Goal: Information Seeking & Learning: Learn about a topic

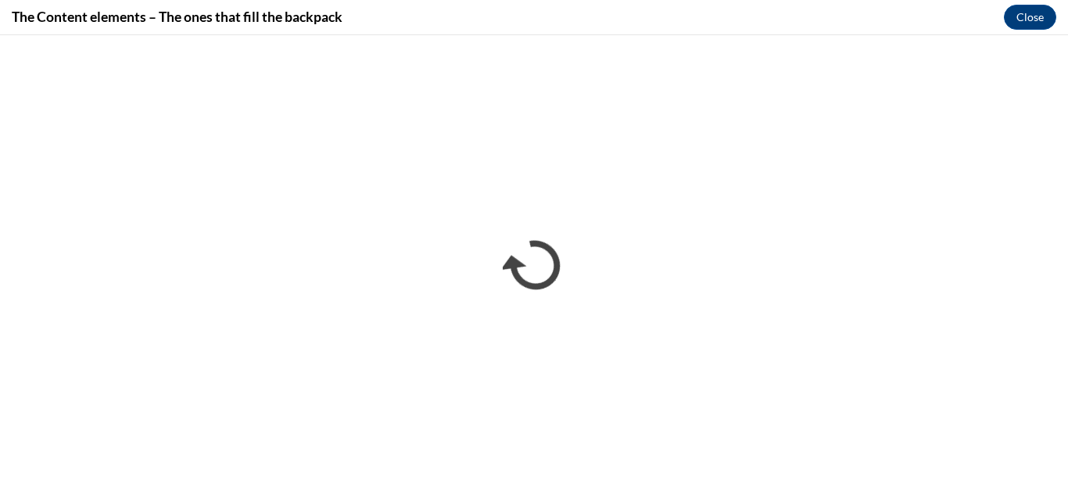
click at [937, 25] on div "The Content elements – The ones that fill the backpack Close" at bounding box center [534, 17] width 1068 height 35
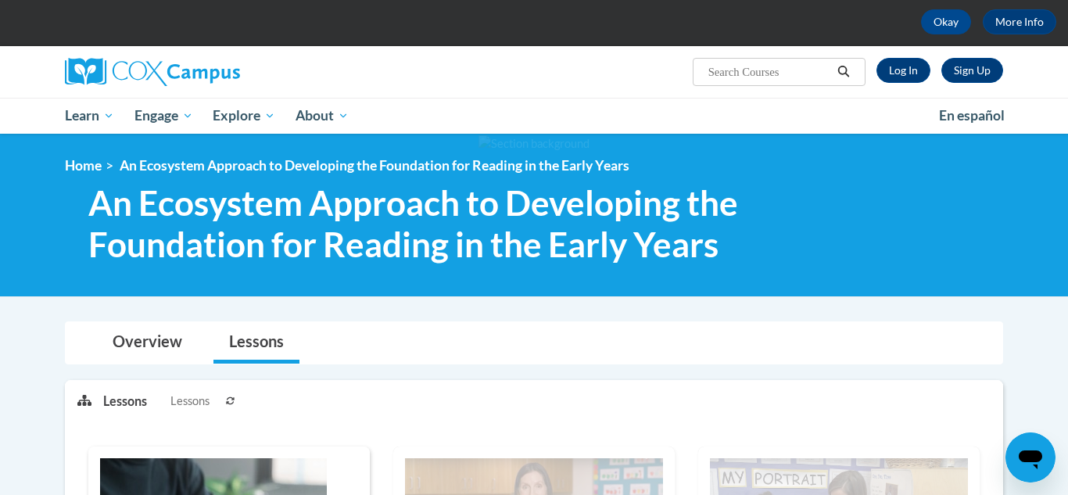
scroll to position [31, 0]
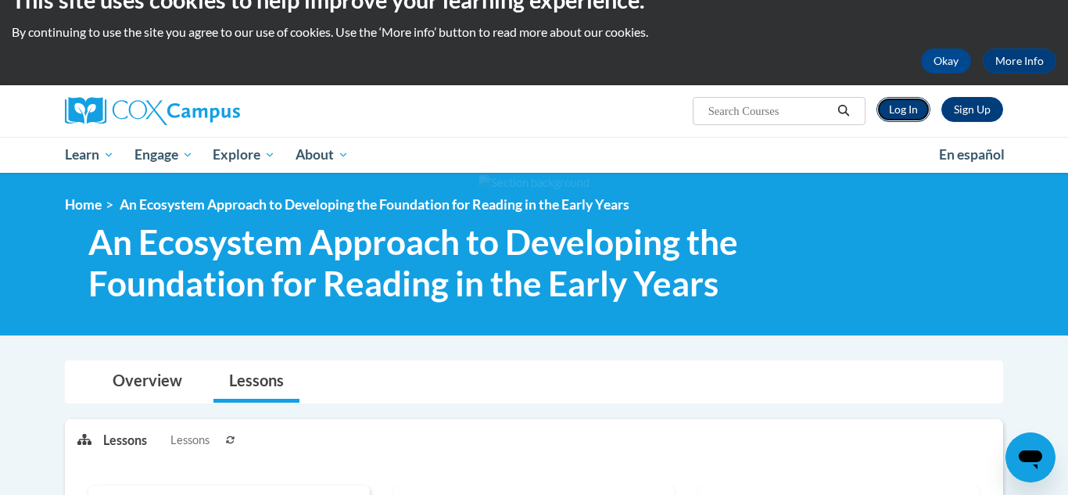
click at [913, 108] on link "Log In" at bounding box center [903, 109] width 54 height 25
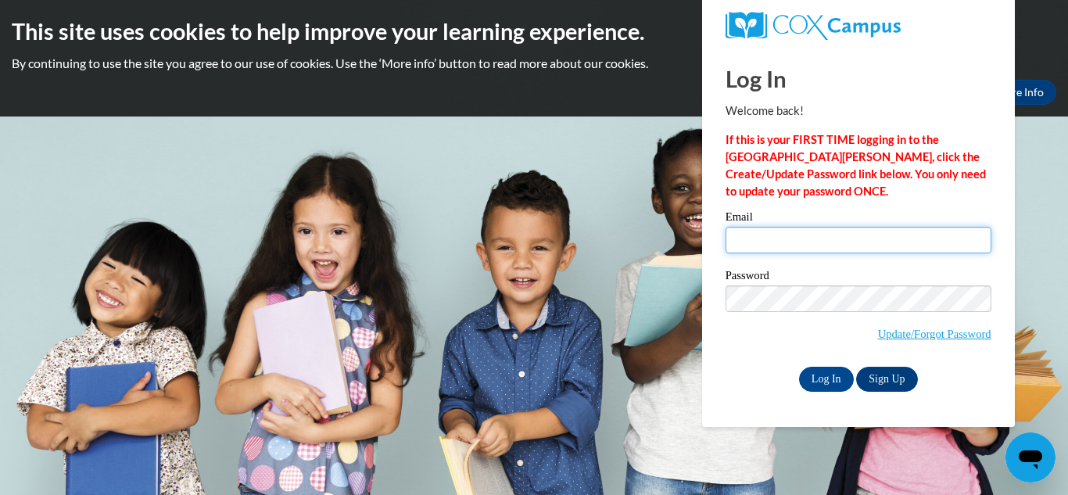
click at [763, 228] on input "Email" at bounding box center [859, 240] width 266 height 27
type input "gfoster@grenadak12.com"
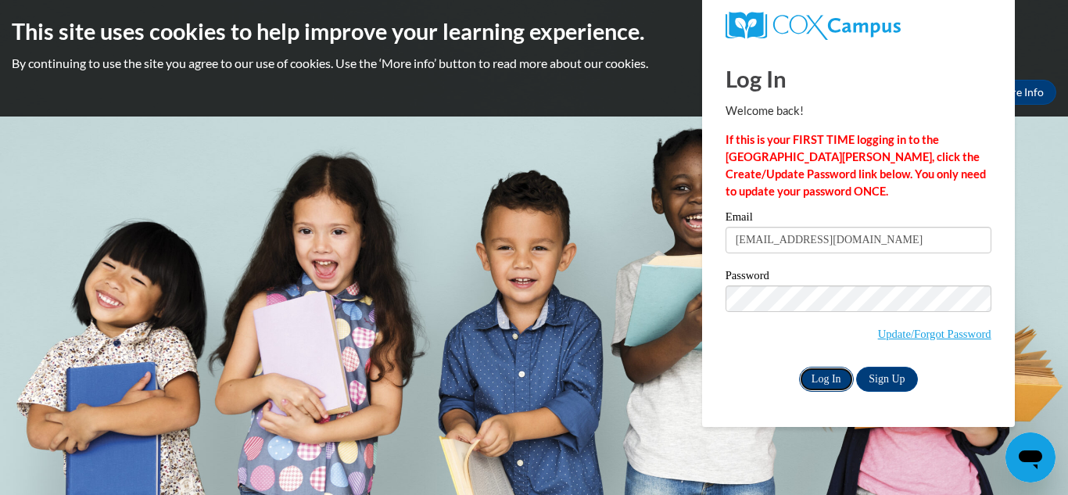
click at [822, 381] on input "Log In" at bounding box center [826, 379] width 55 height 25
click at [830, 381] on input "Log In" at bounding box center [826, 379] width 55 height 25
click at [824, 384] on input "Log In" at bounding box center [826, 379] width 55 height 25
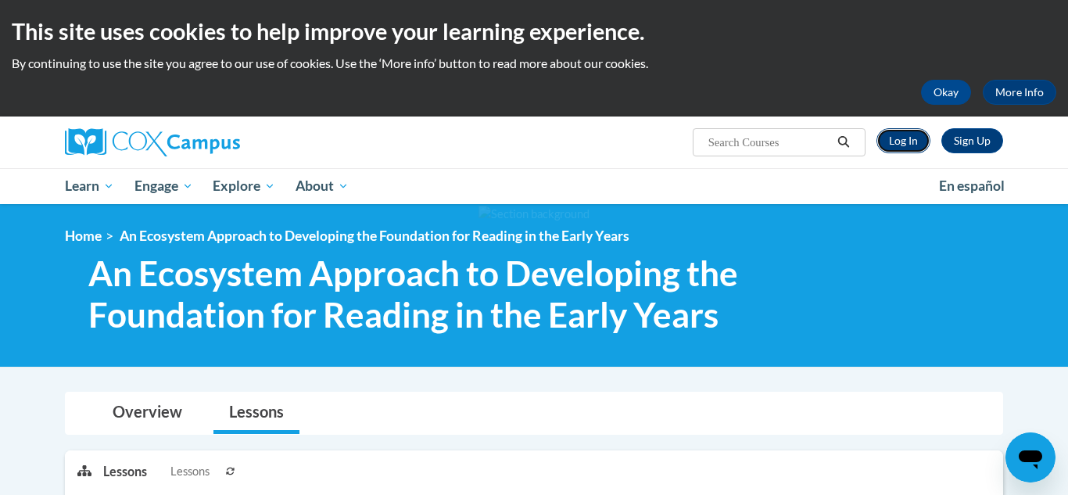
click at [908, 138] on link "Log In" at bounding box center [903, 140] width 54 height 25
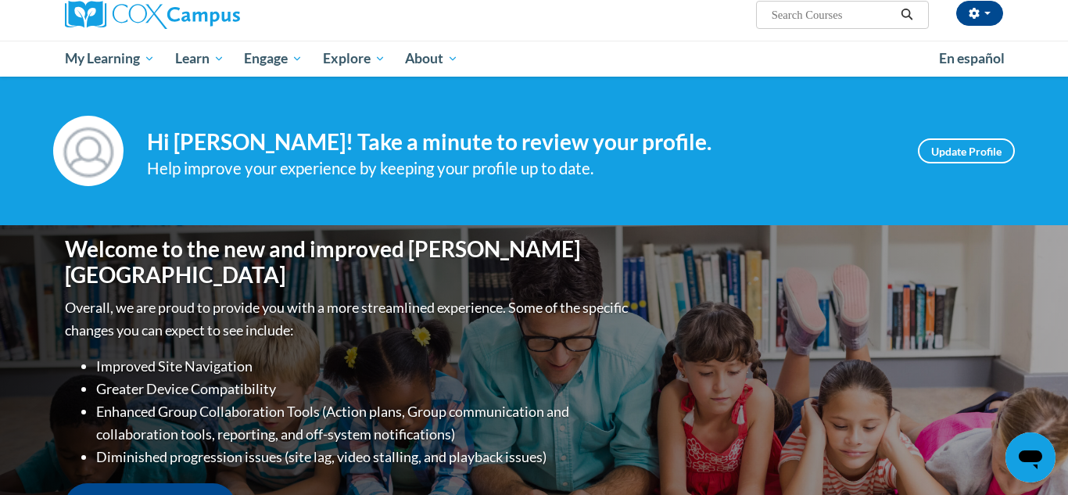
scroll to position [125, 0]
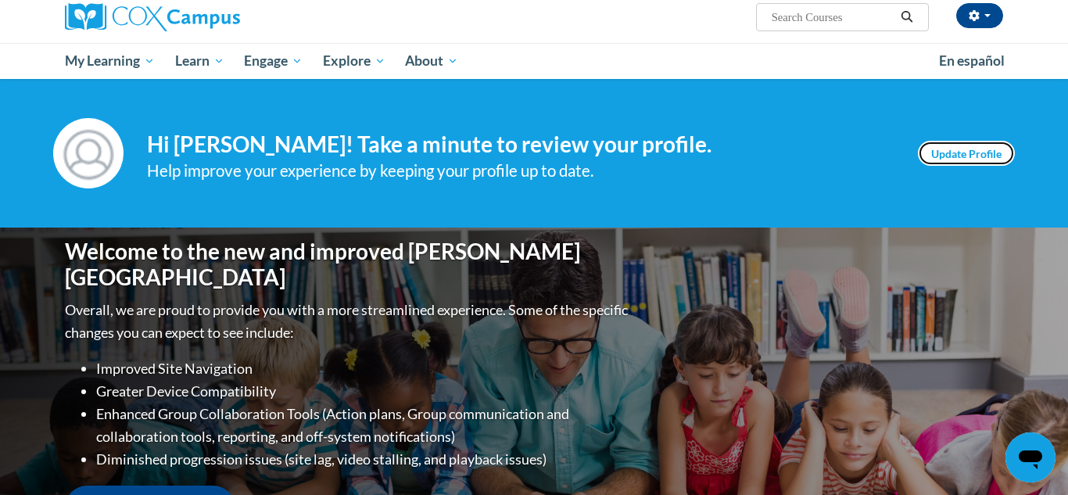
click at [1004, 150] on link "Update Profile" at bounding box center [966, 153] width 97 height 25
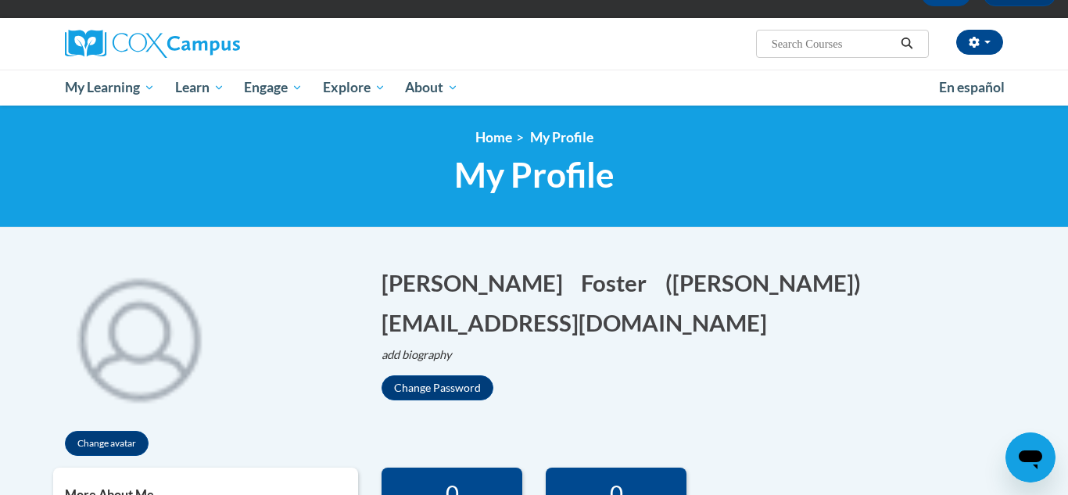
scroll to position [96, 0]
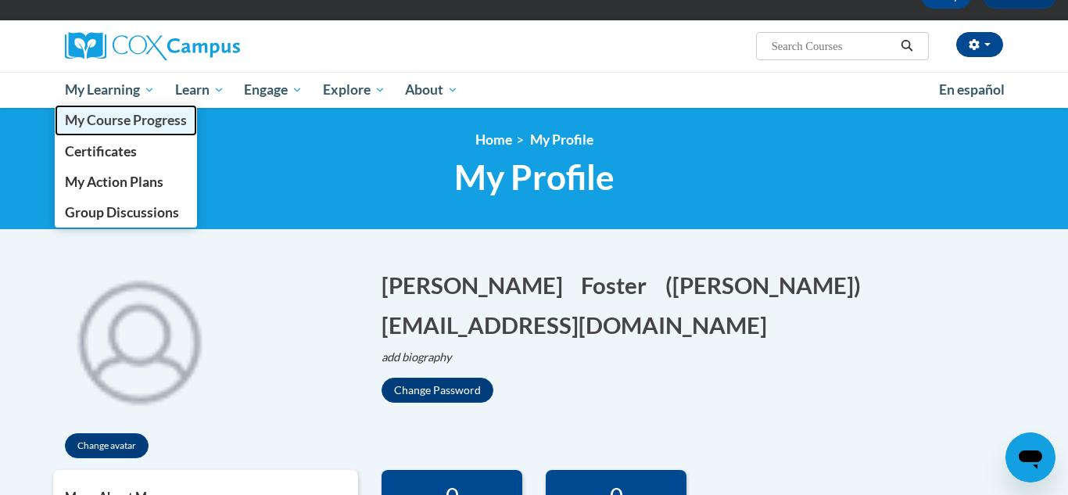
click at [148, 120] on span "My Course Progress" at bounding box center [126, 120] width 122 height 16
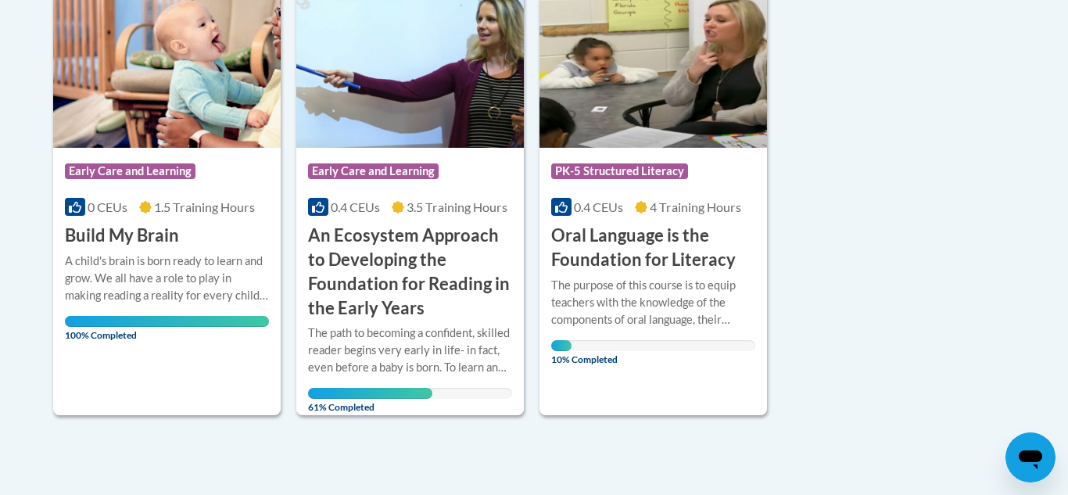
scroll to position [438, 0]
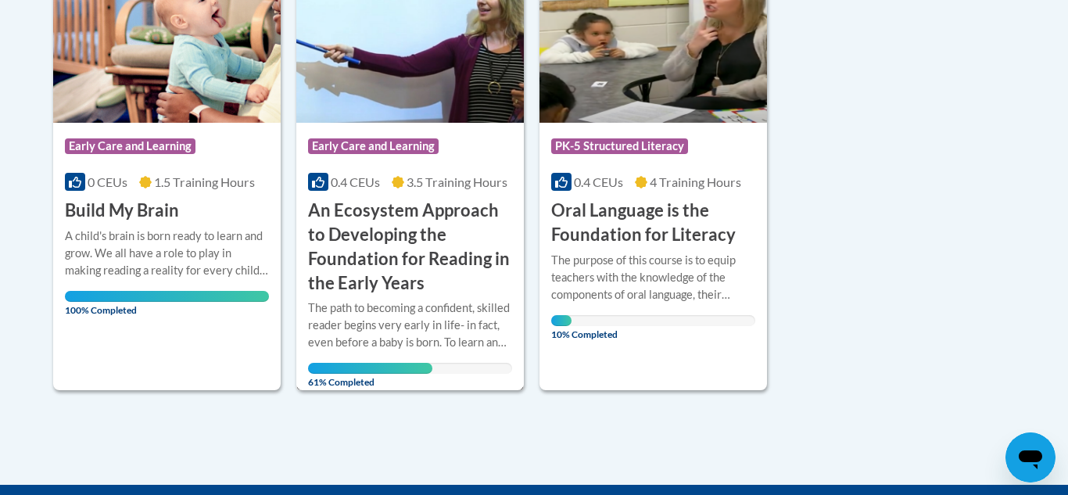
click at [395, 347] on div "The path to becoming a confident, skilled reader begins very early in life- in …" at bounding box center [410, 325] width 204 height 52
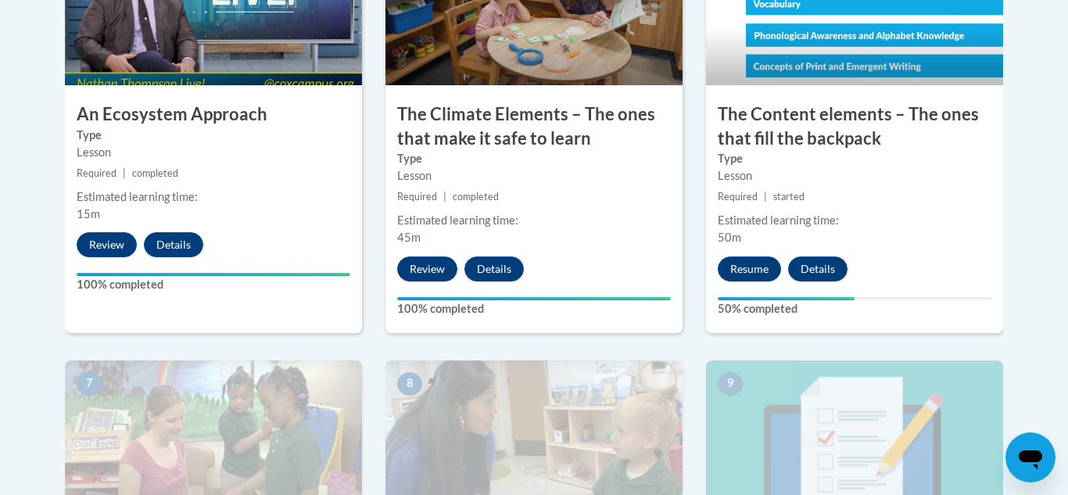
scroll to position [1095, 0]
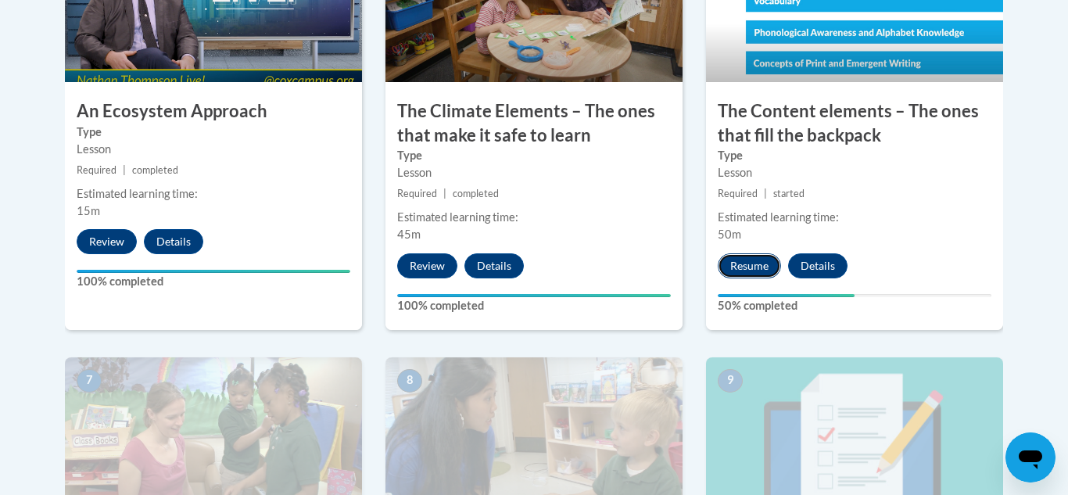
click at [747, 274] on button "Resume" at bounding box center [749, 265] width 63 height 25
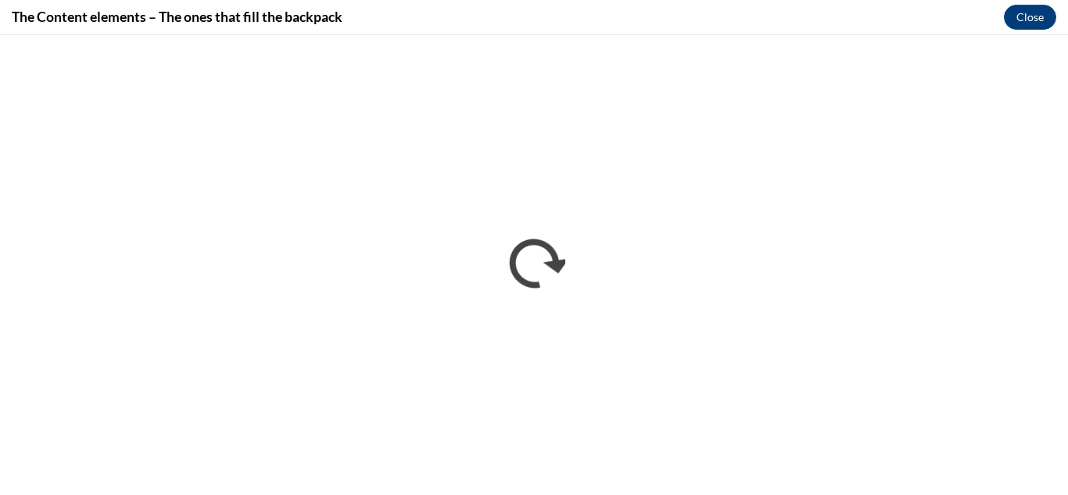
scroll to position [0, 0]
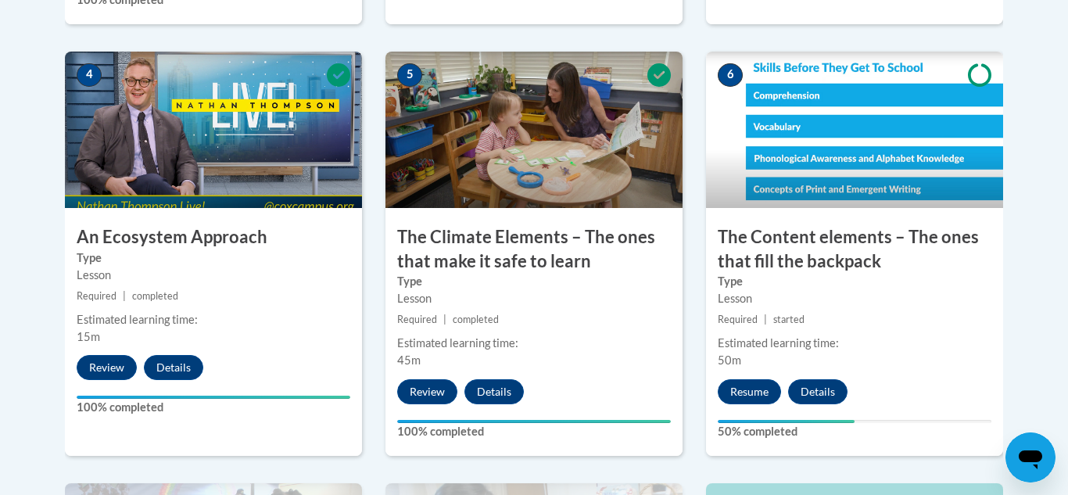
scroll to position [1001, 0]
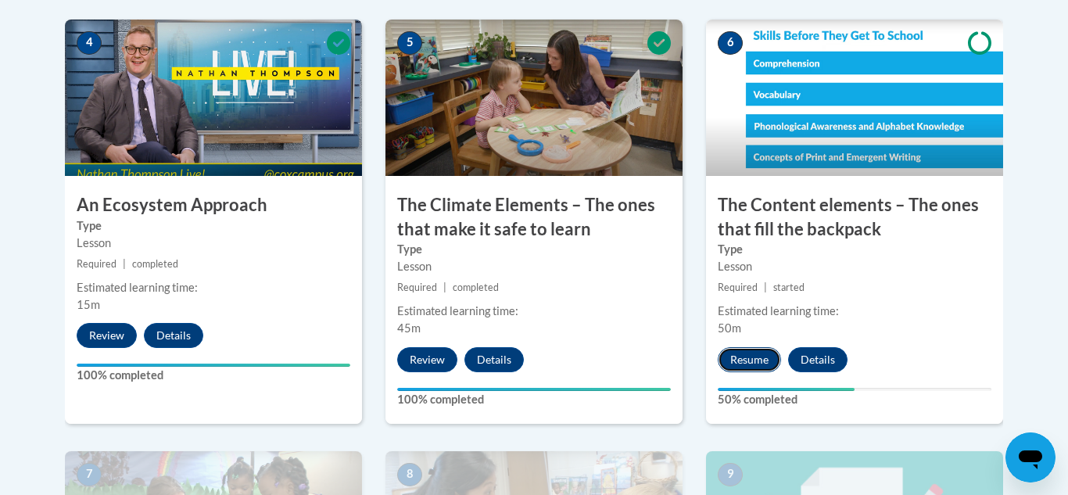
click at [745, 364] on button "Resume" at bounding box center [749, 359] width 63 height 25
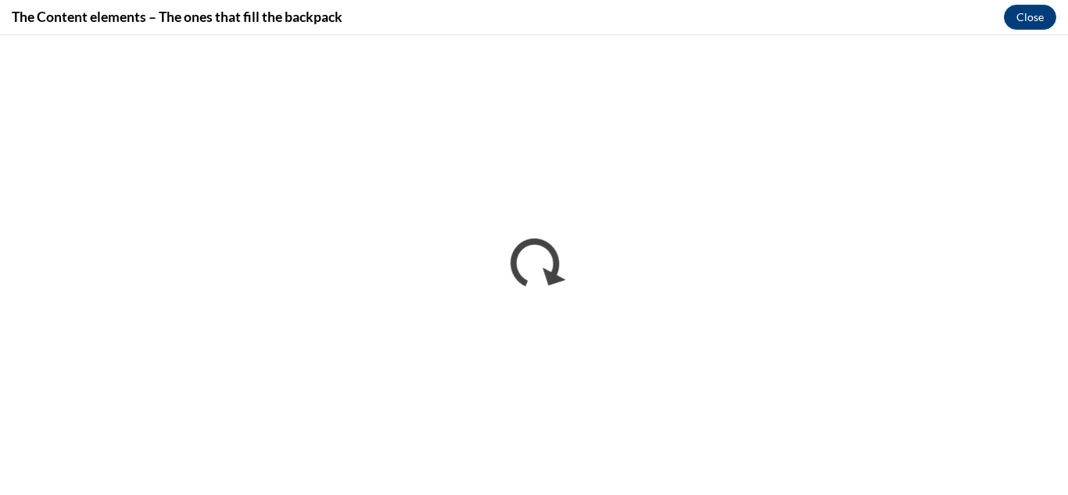
scroll to position [0, 0]
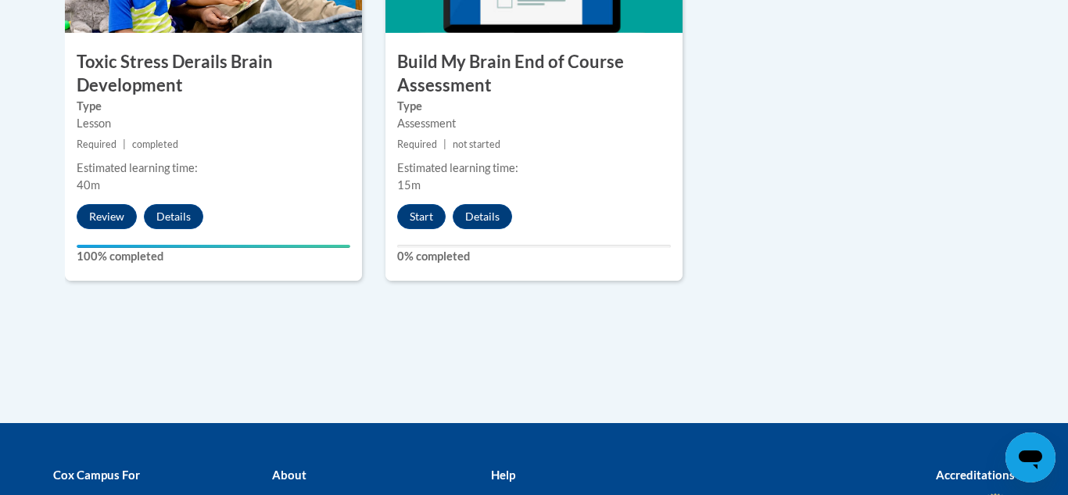
scroll to position [1126, 0]
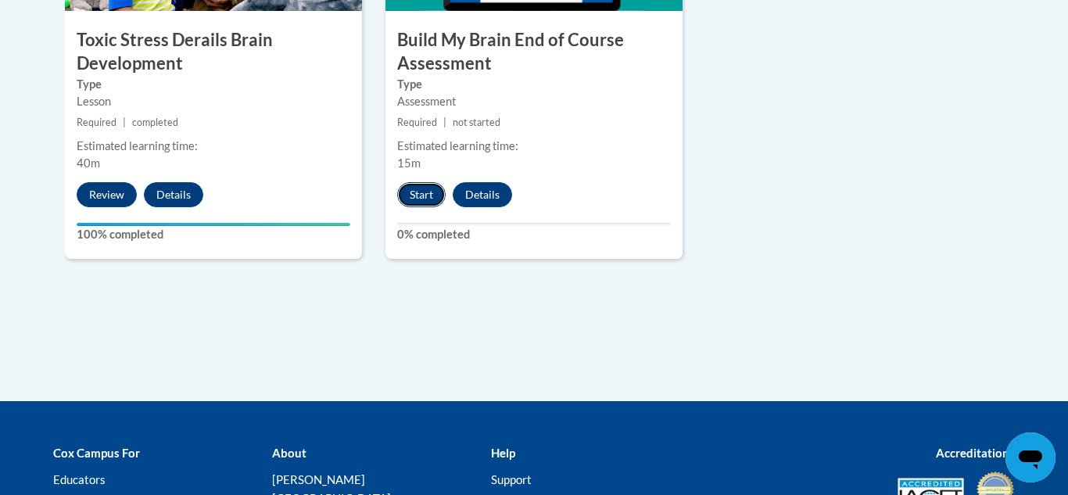
click at [429, 195] on button "Start" at bounding box center [421, 194] width 48 height 25
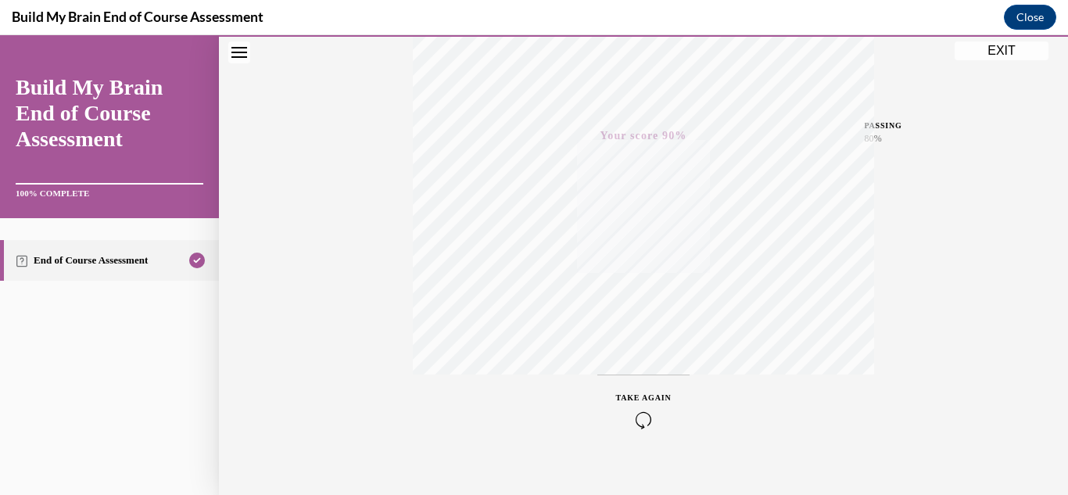
scroll to position [342, 0]
click at [1021, 53] on button "EXIT" at bounding box center [1002, 50] width 94 height 19
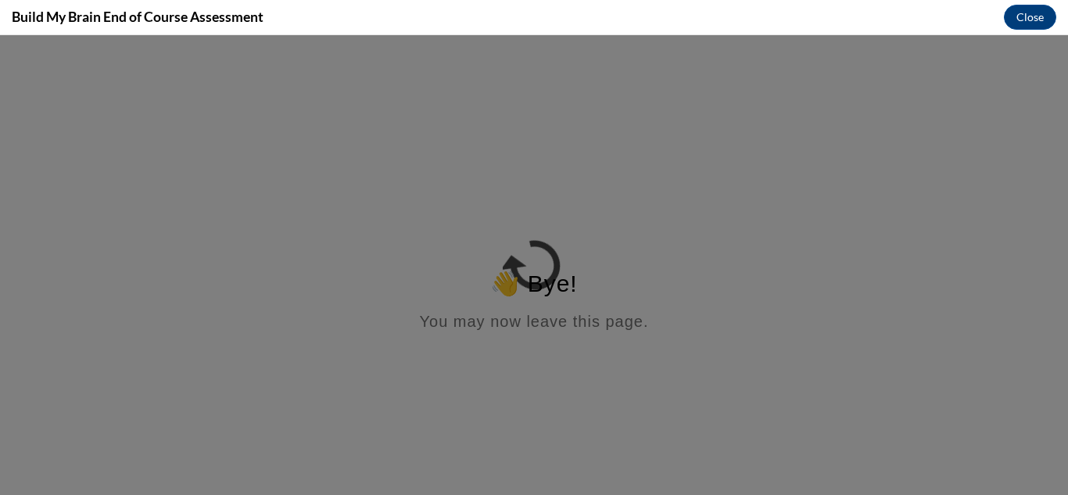
scroll to position [0, 0]
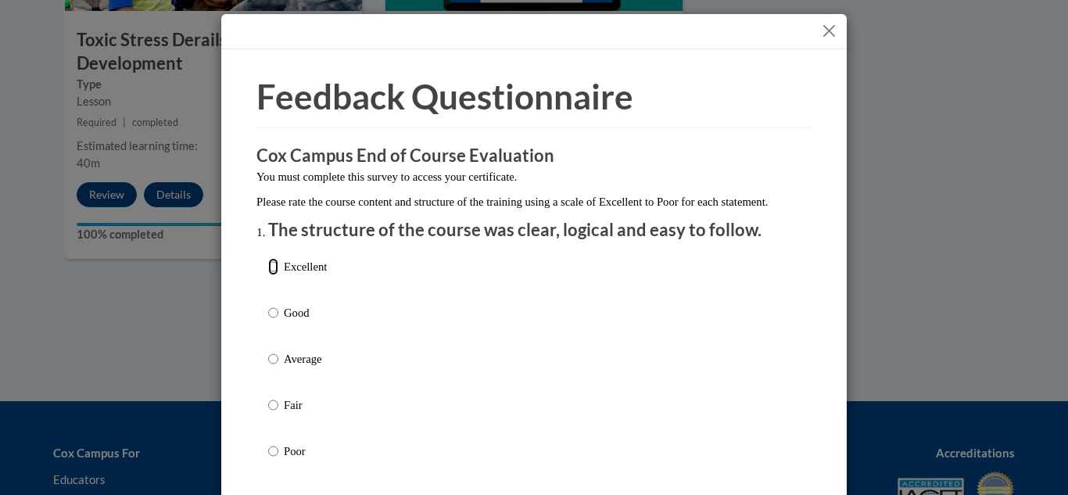
click at [274, 275] on input "Excellent" at bounding box center [273, 266] width 10 height 17
radio input "true"
click at [268, 304] on input "Good" at bounding box center [273, 312] width 10 height 17
radio input "true"
click at [268, 350] on input "Average" at bounding box center [273, 358] width 10 height 17
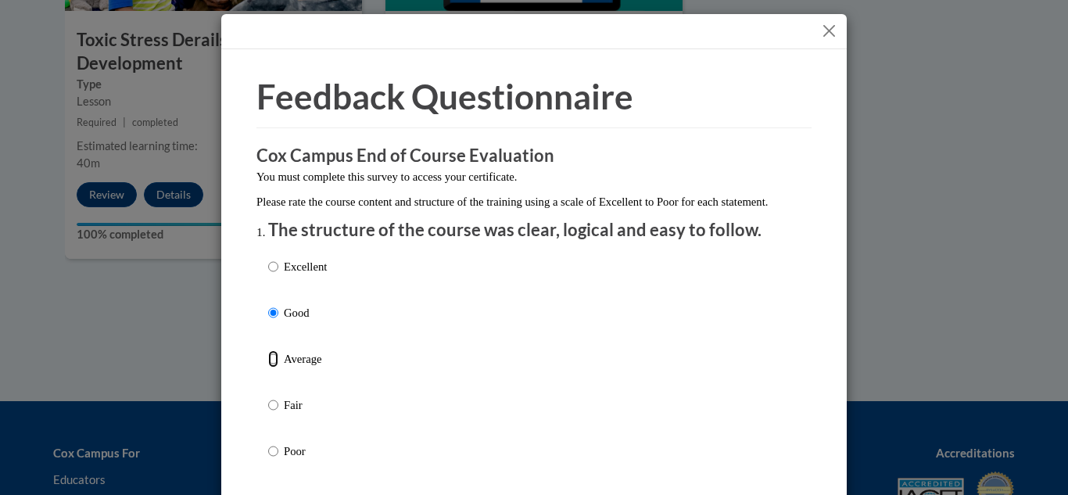
radio input "true"
click at [268, 396] on input "Fair" at bounding box center [273, 404] width 10 height 17
radio input "true"
click at [268, 442] on input "Poor" at bounding box center [273, 450] width 10 height 17
radio input "true"
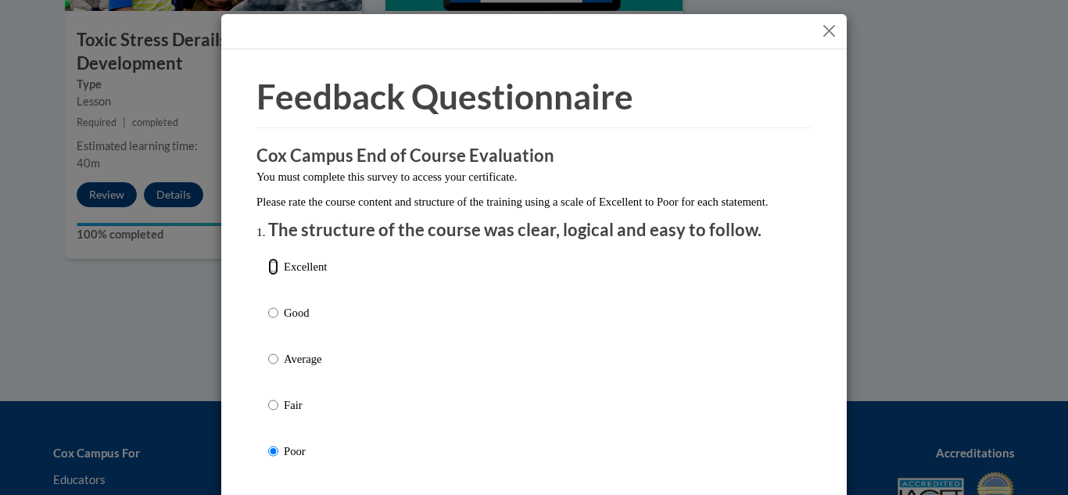
click at [270, 275] on input "Excellent" at bounding box center [273, 266] width 10 height 17
radio input "true"
click at [933, 349] on div "Feedback Questionnaire Rate Course Comments Cox Campus End of Course Evaluation…" at bounding box center [534, 247] width 1068 height 495
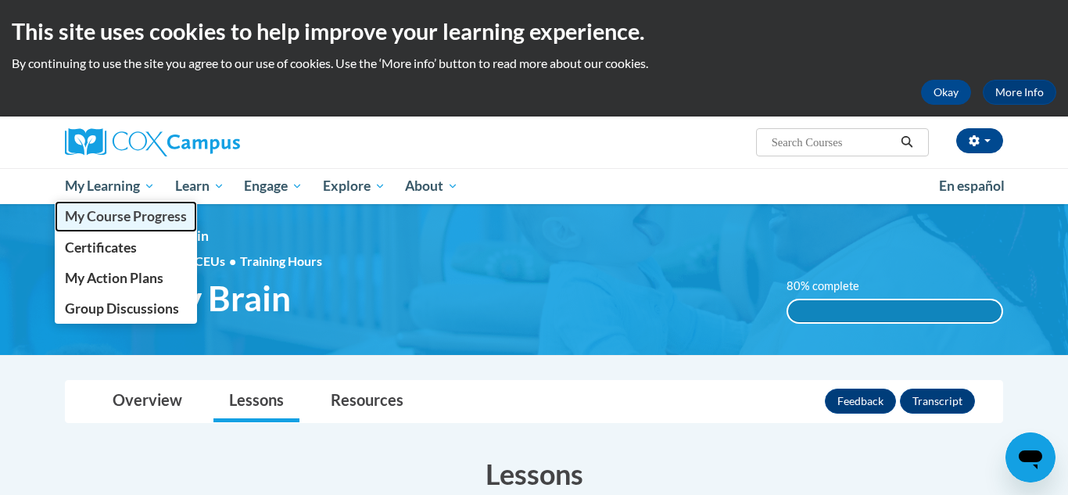
click at [125, 217] on span "My Course Progress" at bounding box center [126, 216] width 122 height 16
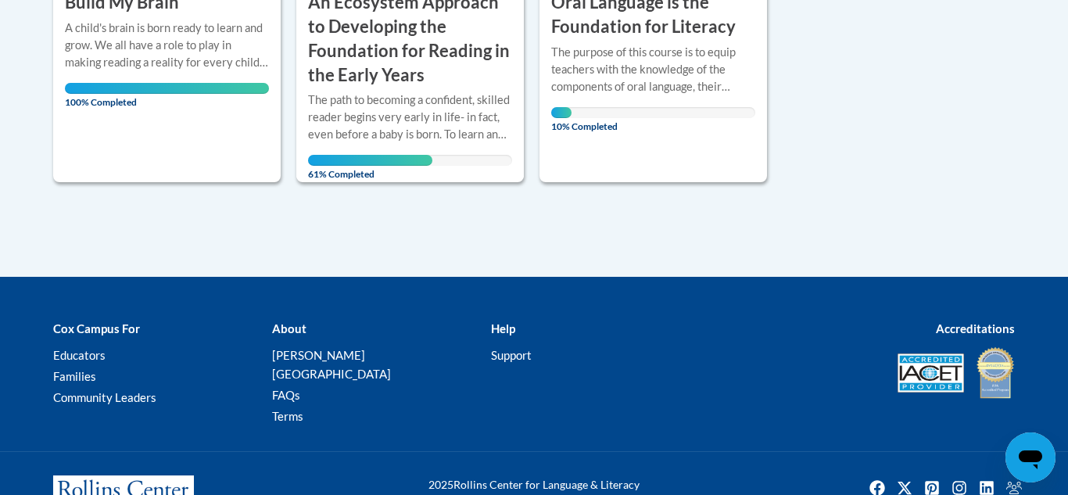
scroll to position [686, 0]
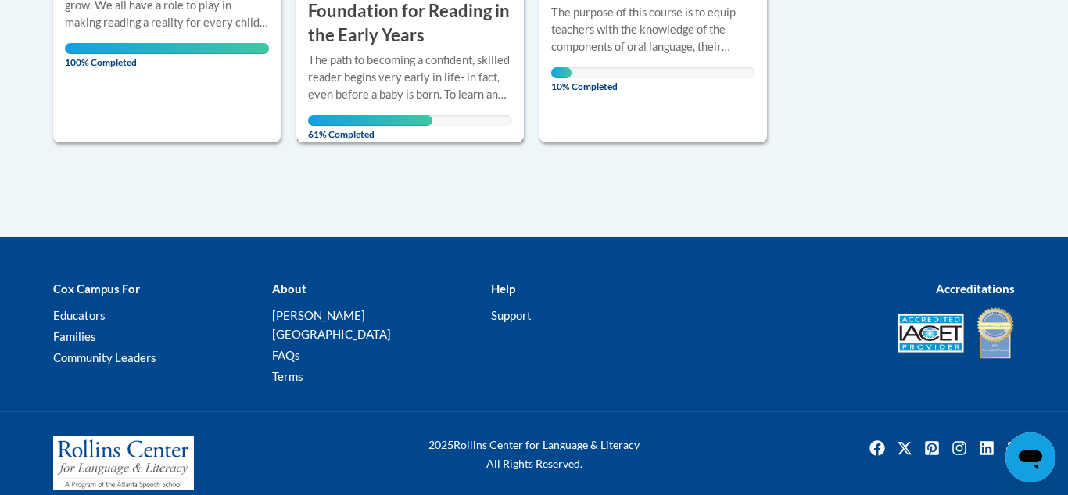
click at [376, 111] on div "The path to becoming a confident, skilled reader begins very early in life- in …" at bounding box center [410, 89] width 204 height 74
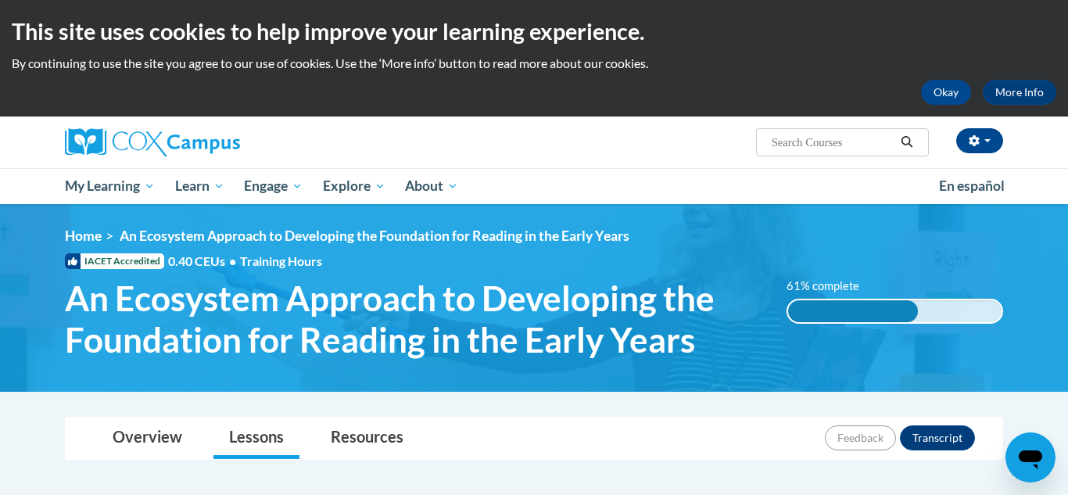
click at [858, 234] on ol "Home An Ecosystem Approach to Developing the Foundation for Reading in the Earl…" at bounding box center [534, 236] width 938 height 17
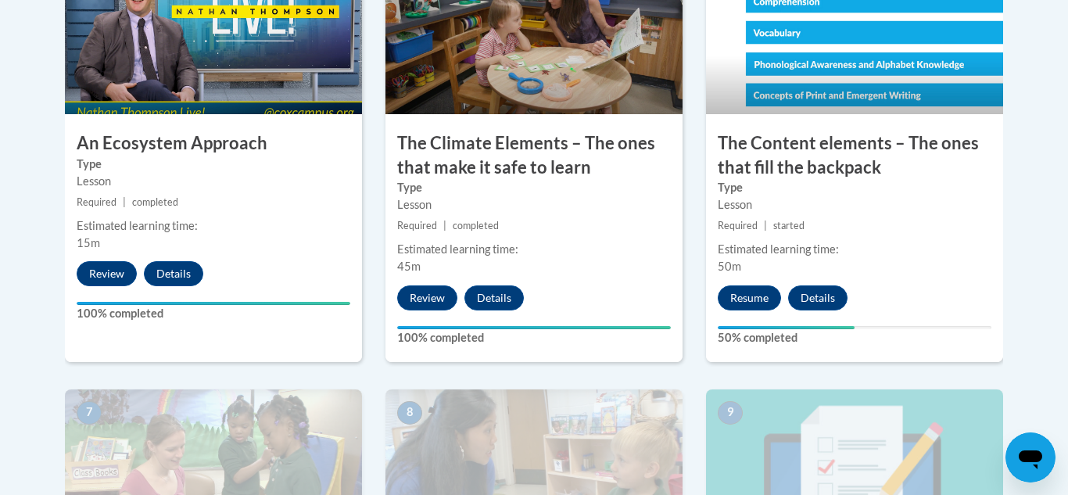
scroll to position [1063, 0]
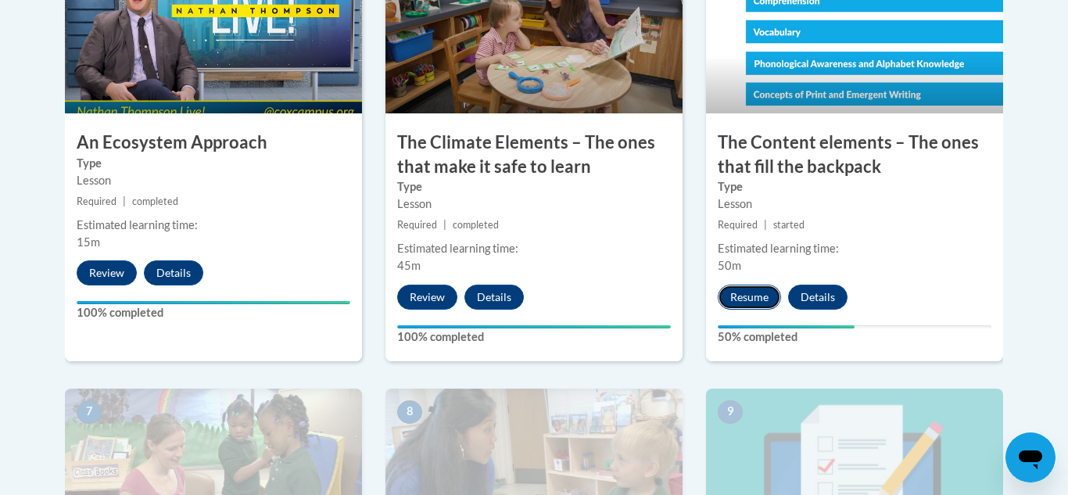
click at [740, 301] on button "Resume" at bounding box center [749, 297] width 63 height 25
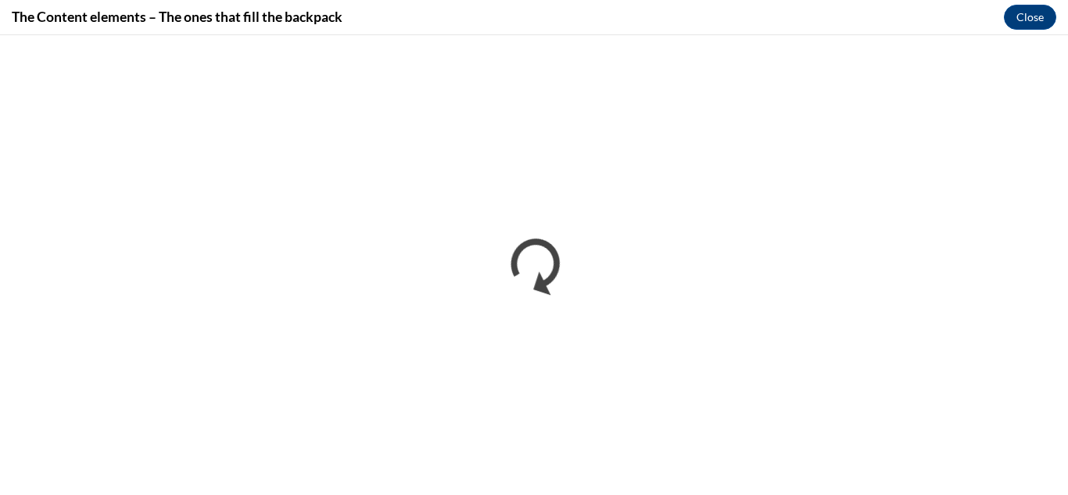
scroll to position [0, 0]
click at [908, 30] on div "The Content elements – The ones that fill the backpack Close" at bounding box center [534, 17] width 1068 height 35
click at [919, 16] on div "The Content elements – The ones that fill the backpack Close" at bounding box center [534, 17] width 1068 height 35
click at [893, 14] on div "The Content elements – The ones that fill the backpack Close" at bounding box center [534, 17] width 1068 height 35
click at [955, 15] on div "The Content elements – The ones that fill the backpack Close" at bounding box center [534, 17] width 1068 height 35
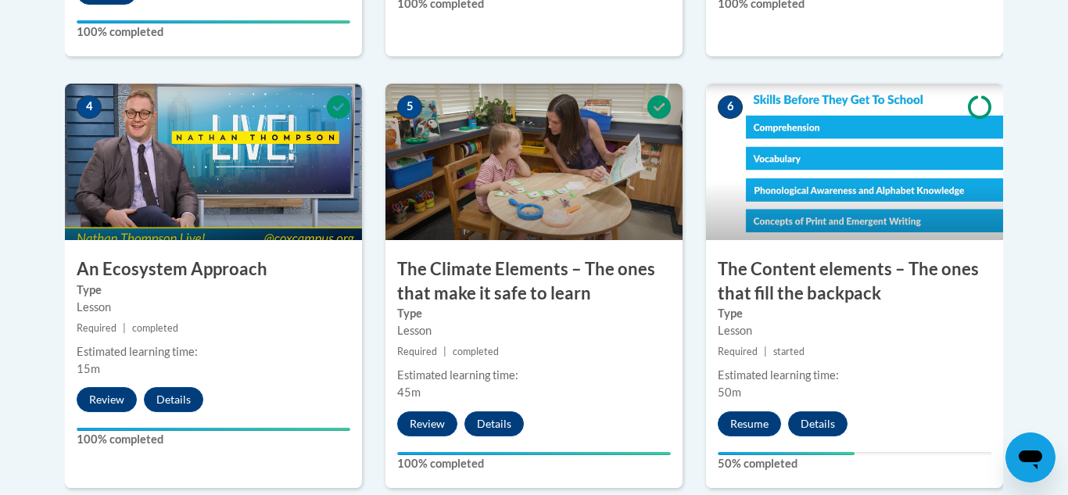
scroll to position [938, 0]
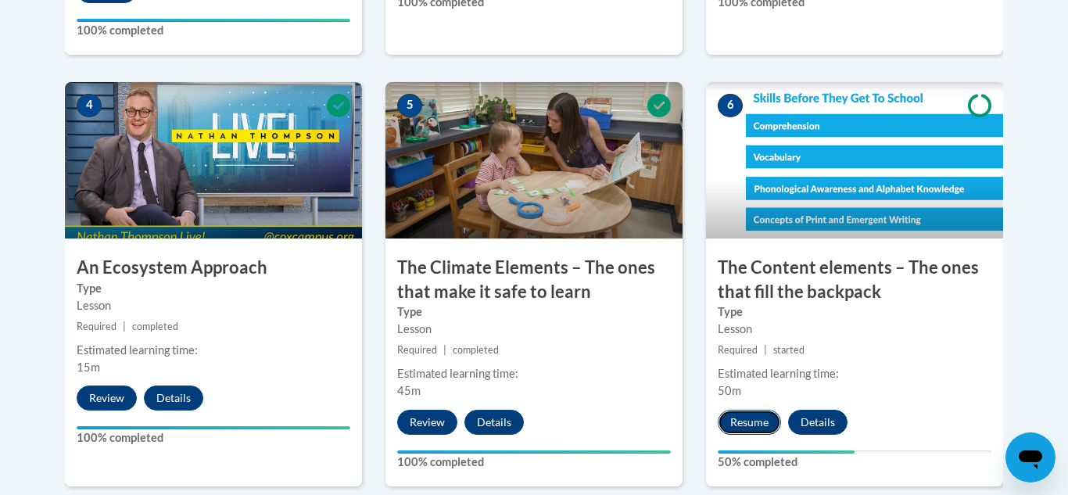
click at [743, 415] on button "Resume" at bounding box center [749, 422] width 63 height 25
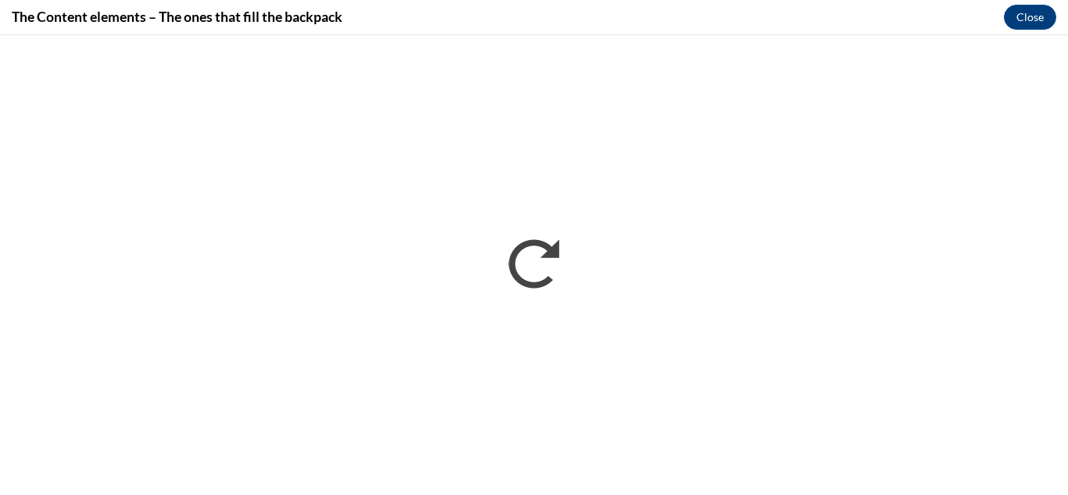
scroll to position [0, 0]
click at [906, 9] on div "The Content elements – The ones that fill the backpack Close" at bounding box center [534, 17] width 1068 height 35
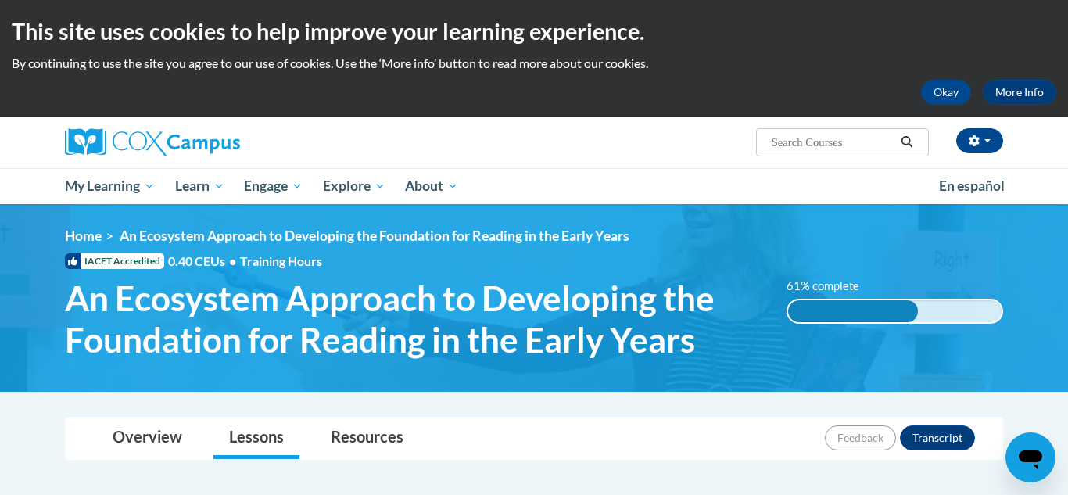
click at [751, 195] on ul "My Learning My Learning My Course Progress Certificates My Action Plans Group D…" at bounding box center [492, 186] width 874 height 36
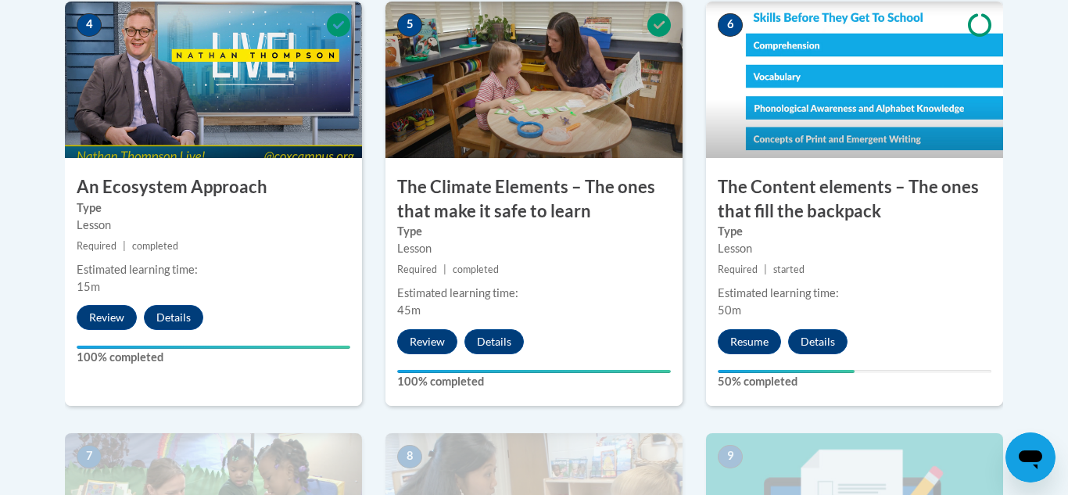
scroll to position [1032, 0]
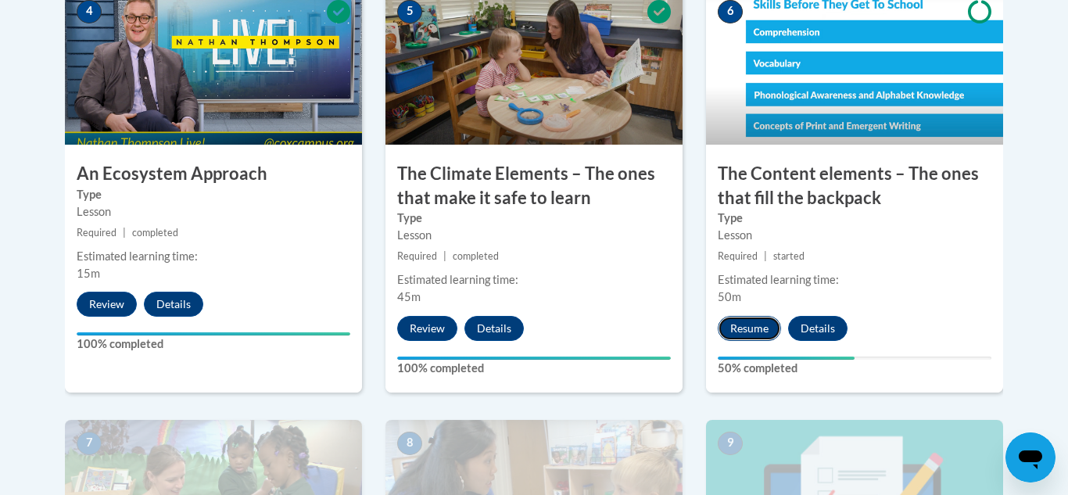
click at [769, 325] on button "Resume" at bounding box center [749, 328] width 63 height 25
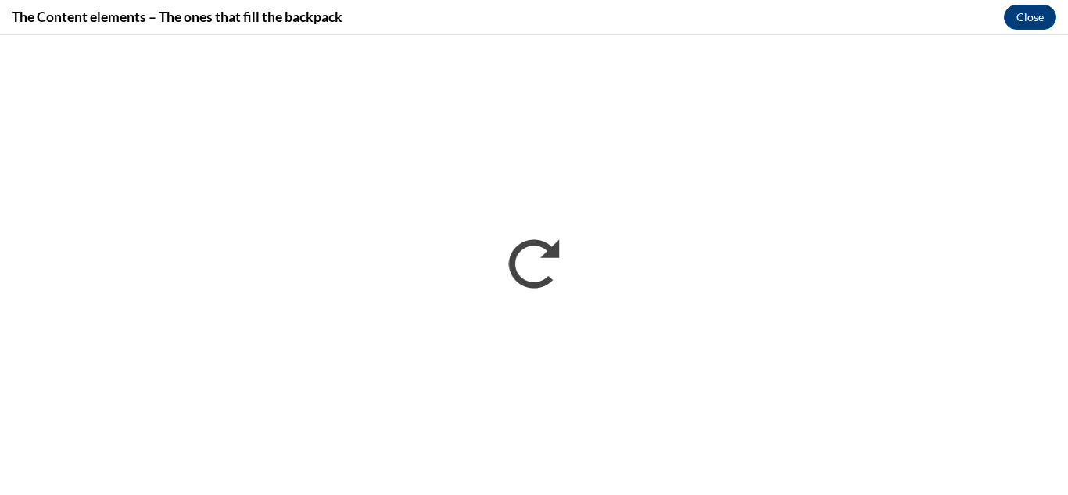
scroll to position [0, 0]
click at [861, 25] on div "The Content elements – The ones that fill the backpack Close" at bounding box center [534, 17] width 1068 height 35
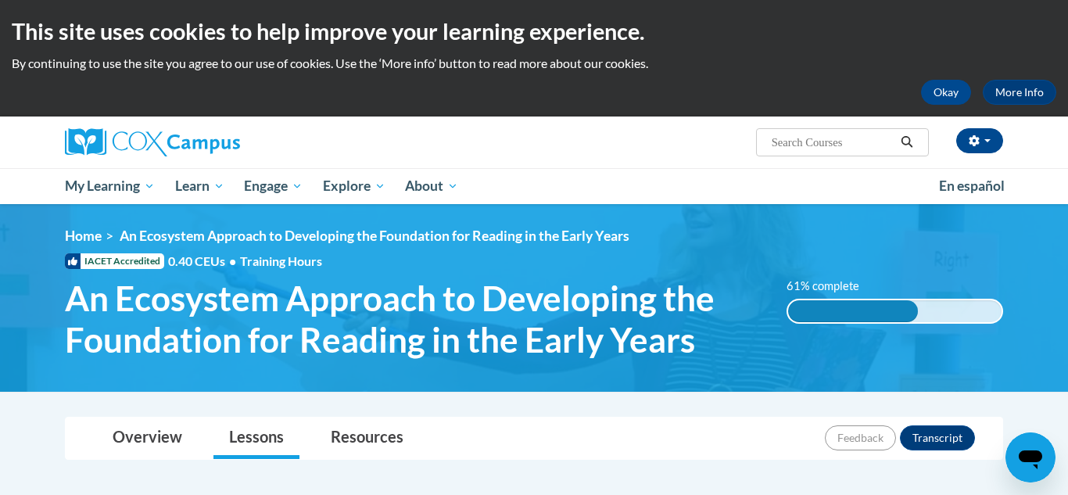
click at [625, 139] on div "Gwendolyn Foster (America/Chicago UTC-05:00) My Profile Inbox My Transcripts Lo…" at bounding box center [694, 136] width 641 height 40
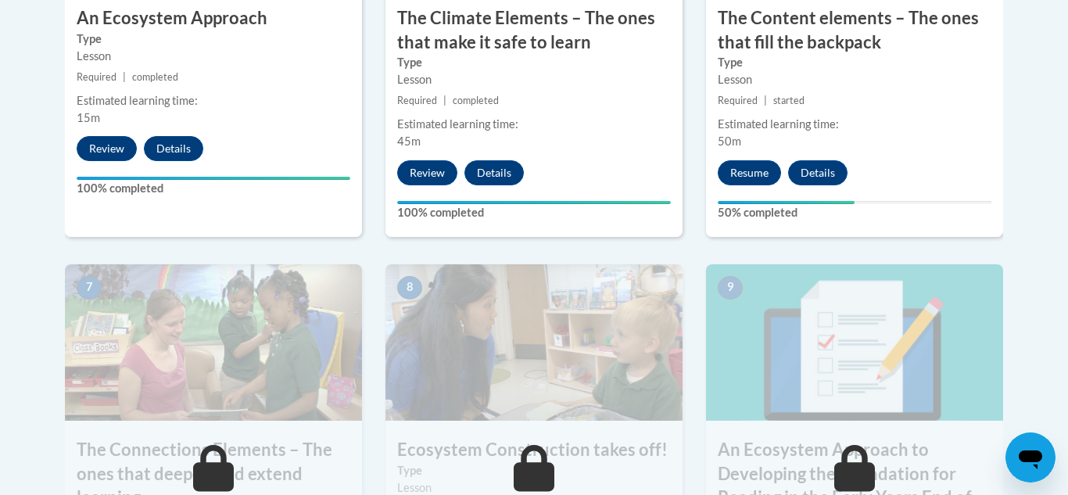
scroll to position [1220, 0]
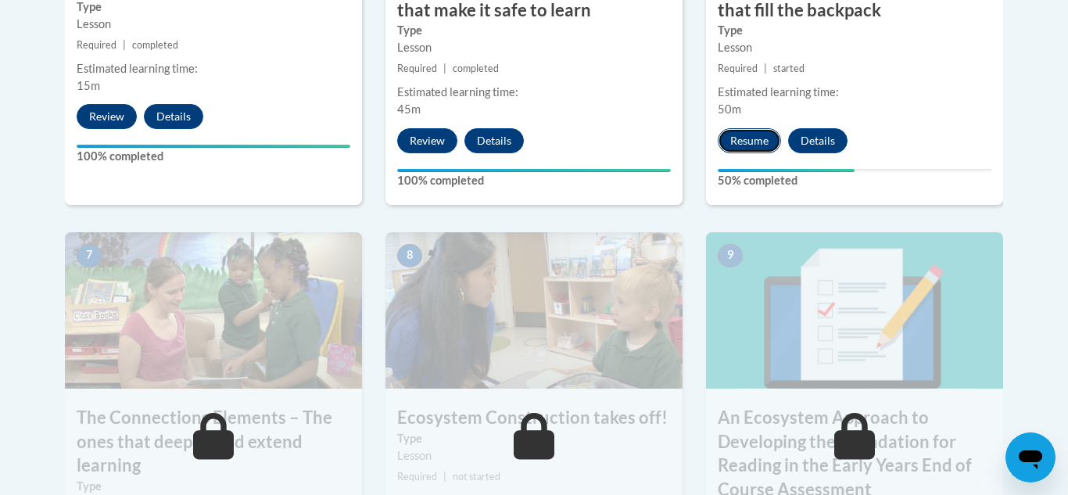
click at [741, 142] on button "Resume" at bounding box center [749, 140] width 63 height 25
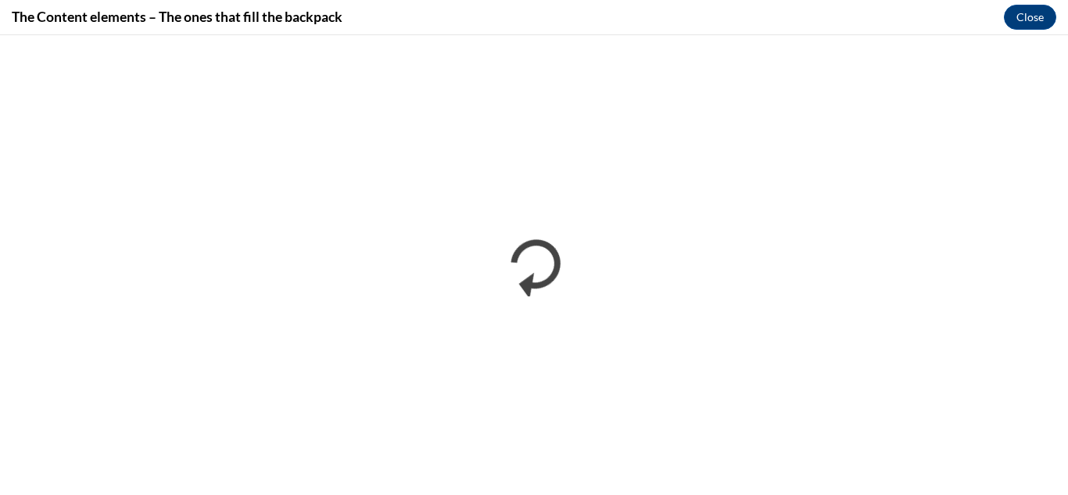
scroll to position [0, 0]
click at [899, 30] on div "The Content elements – The ones that fill the backpack Close" at bounding box center [534, 17] width 1068 height 35
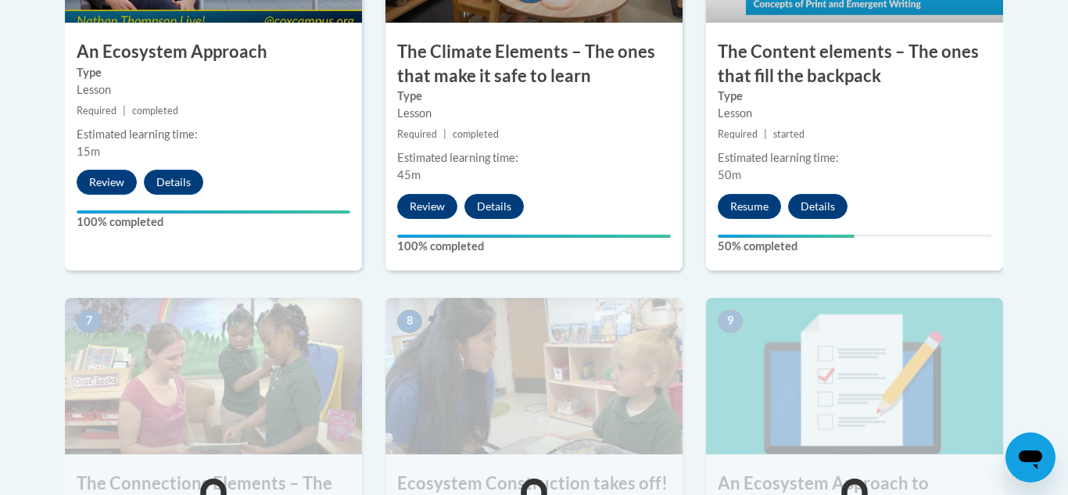
scroll to position [1157, 0]
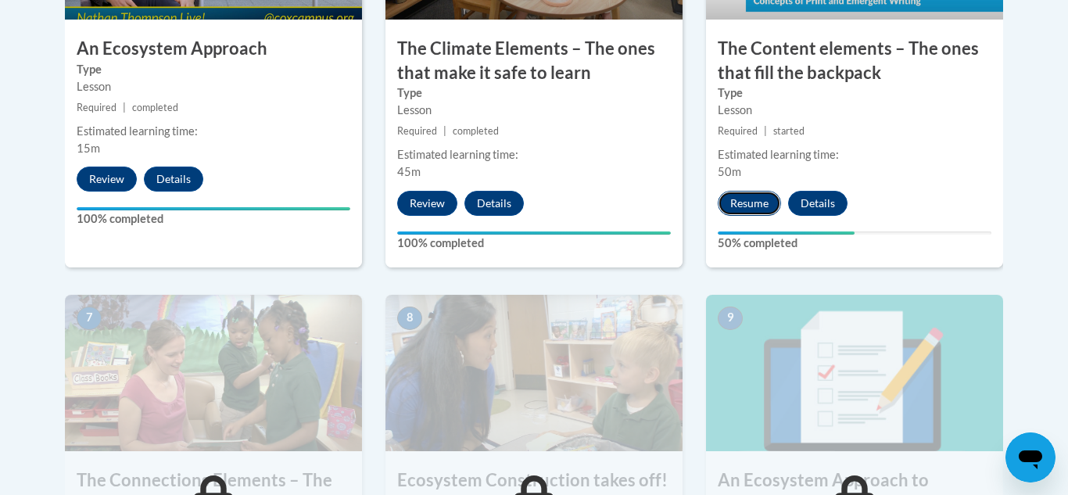
click at [740, 209] on button "Resume" at bounding box center [749, 203] width 63 height 25
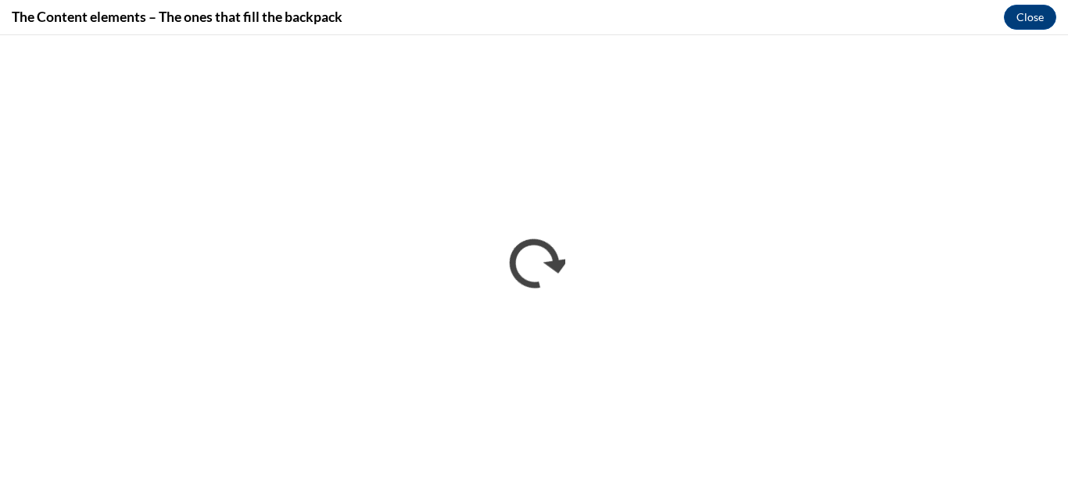
scroll to position [0, 0]
click at [929, 23] on div "The Content elements – The ones that fill the backpack Close" at bounding box center [534, 17] width 1068 height 35
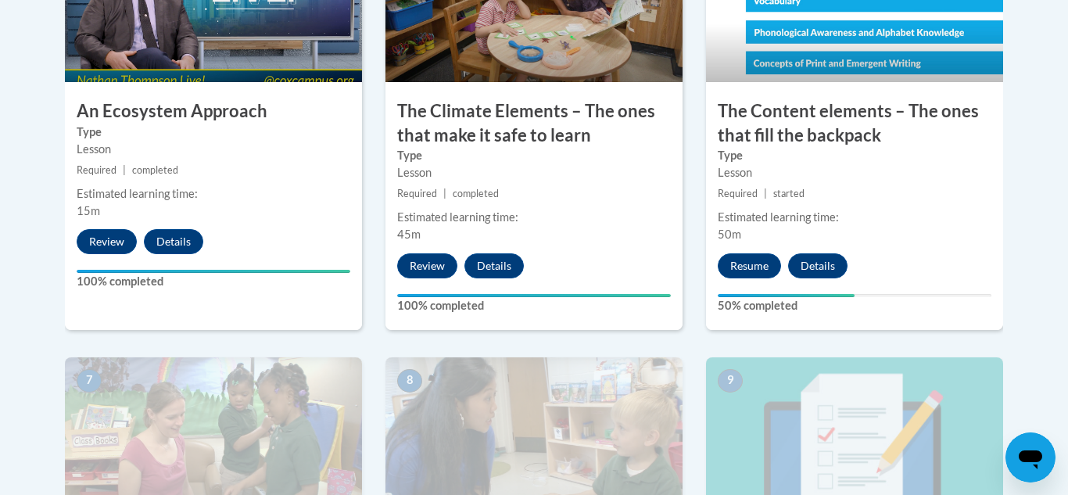
scroll to position [1126, 0]
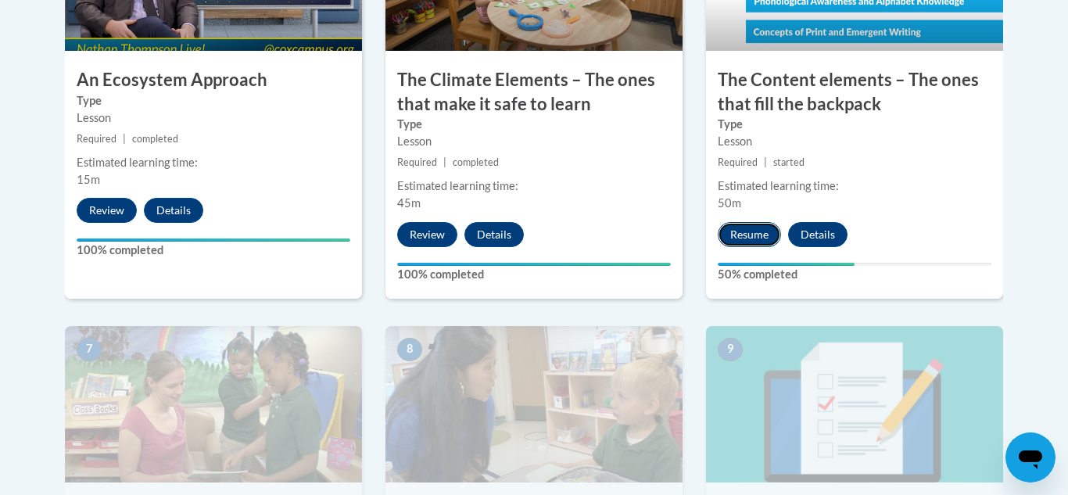
click at [756, 233] on button "Resume" at bounding box center [749, 234] width 63 height 25
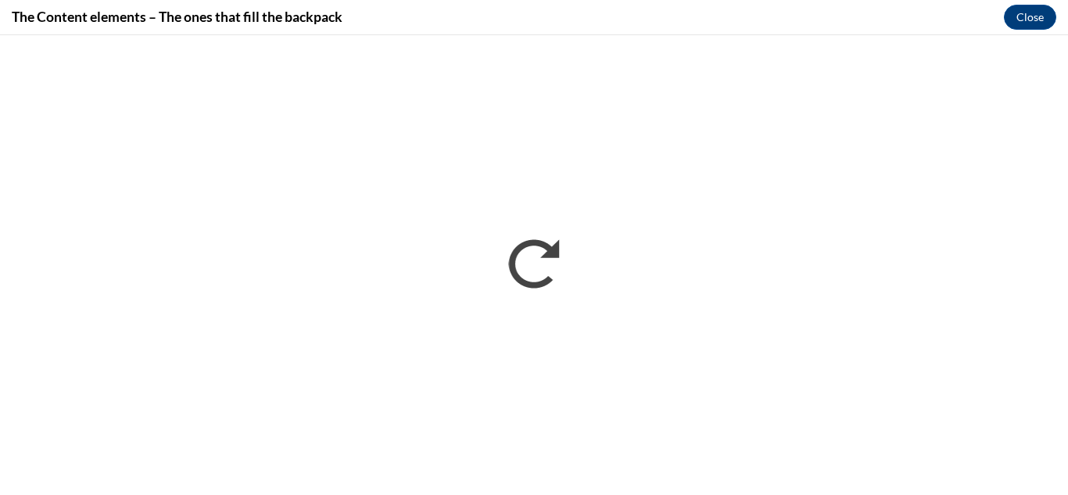
scroll to position [0, 0]
click at [961, 14] on div "The Content elements – The ones that fill the backpack Close" at bounding box center [534, 17] width 1068 height 35
click at [815, 10] on div "The Content elements – The ones that fill the backpack Close" at bounding box center [534, 17] width 1068 height 35
click at [878, 16] on div "The Content elements – The ones that fill the backpack Close" at bounding box center [534, 17] width 1068 height 35
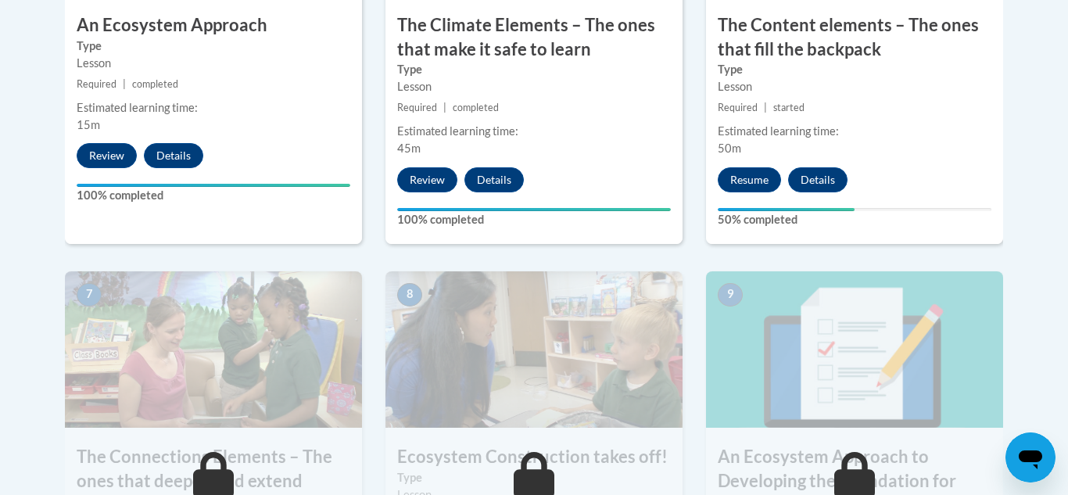
scroll to position [1188, 0]
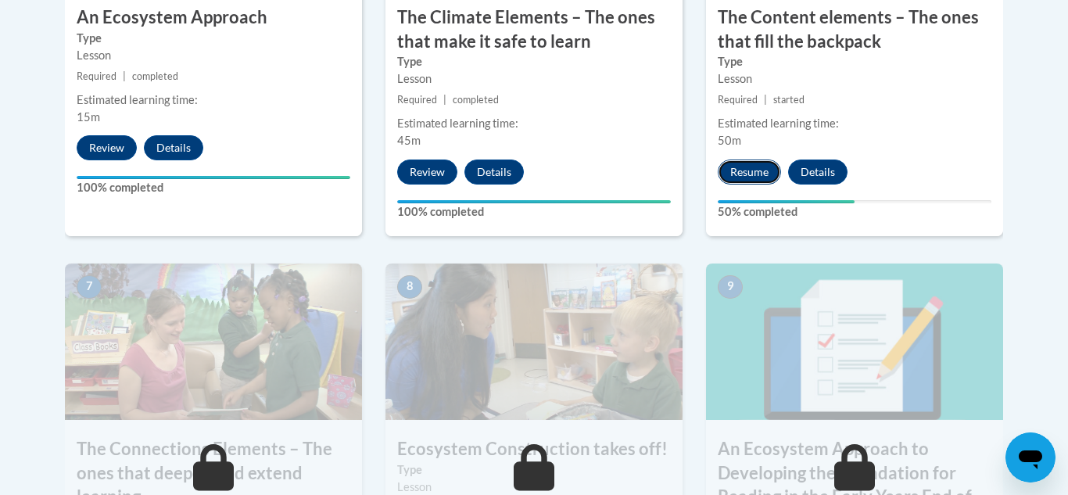
click at [753, 175] on button "Resume" at bounding box center [749, 171] width 63 height 25
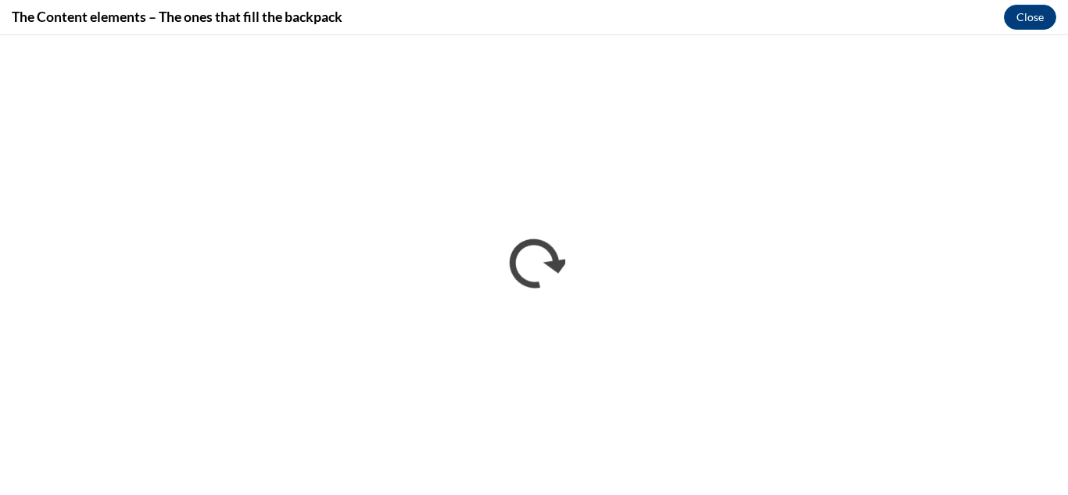
scroll to position [0, 0]
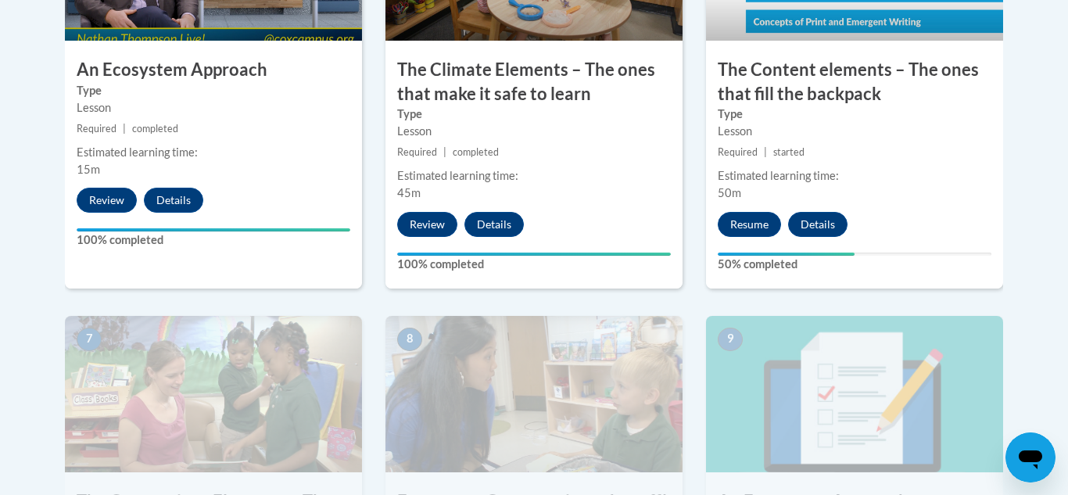
scroll to position [1157, 0]
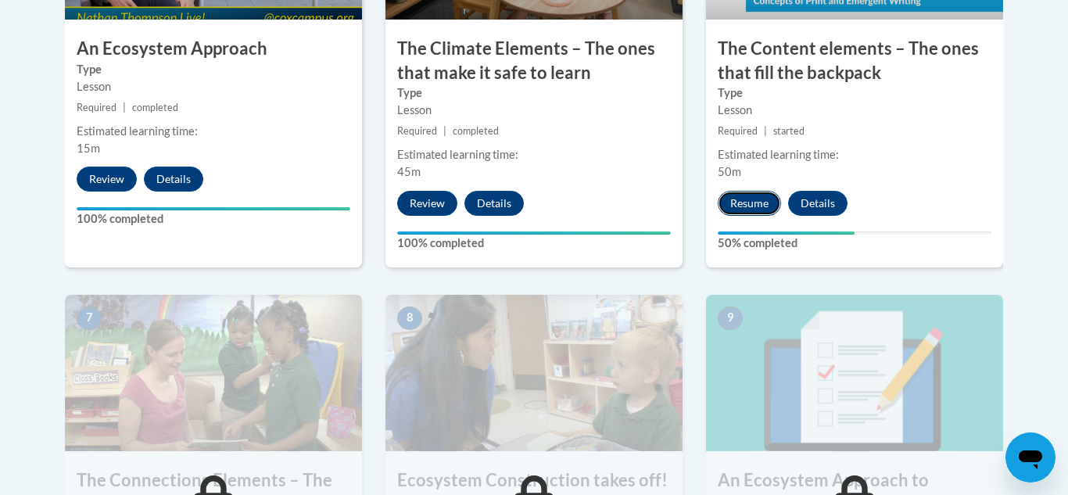
click at [748, 210] on button "Resume" at bounding box center [749, 203] width 63 height 25
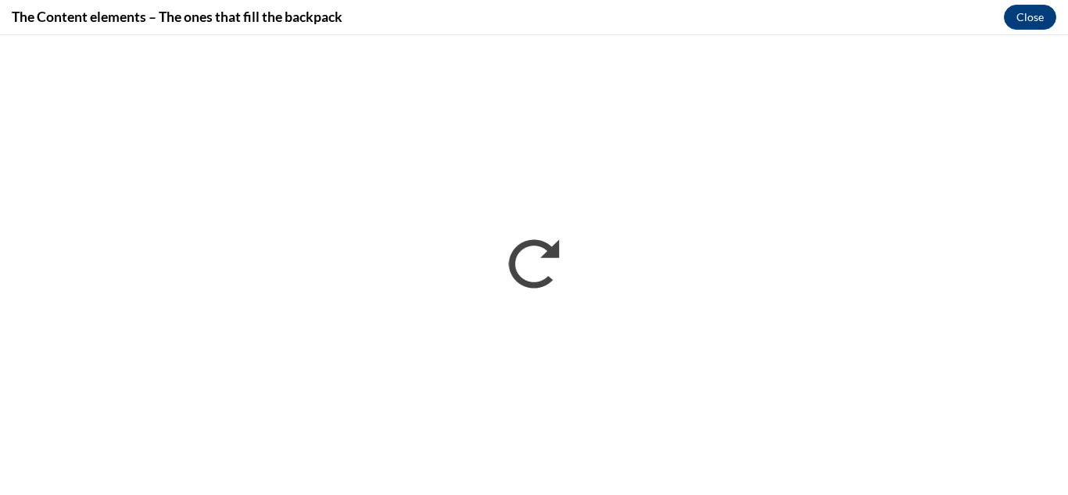
scroll to position [0, 0]
click at [948, 4] on div "The Content elements – The ones that fill the backpack Close" at bounding box center [534, 17] width 1068 height 35
click at [908, 16] on div "The Content elements – The ones that fill the backpack Close" at bounding box center [534, 17] width 1068 height 35
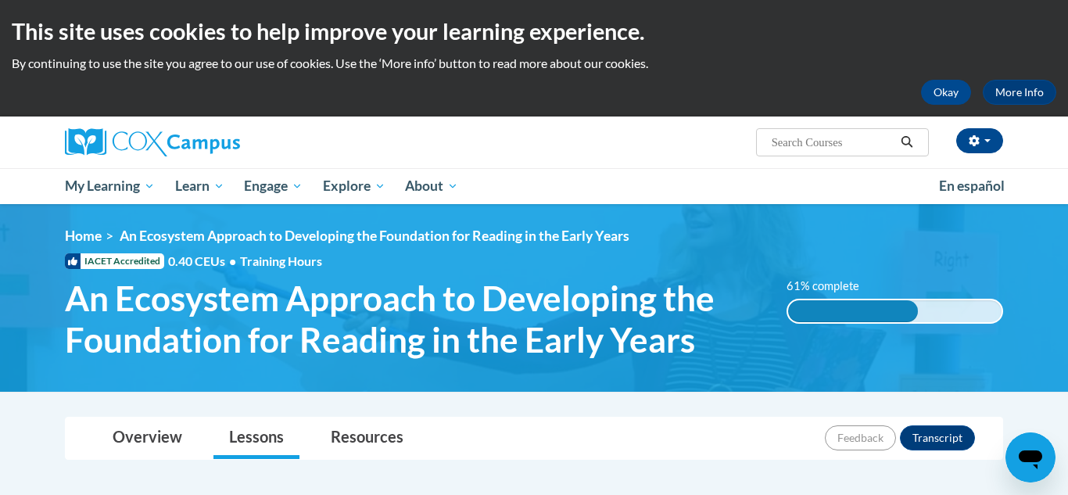
click at [873, 91] on div "Okay More Info" at bounding box center [534, 92] width 1044 height 25
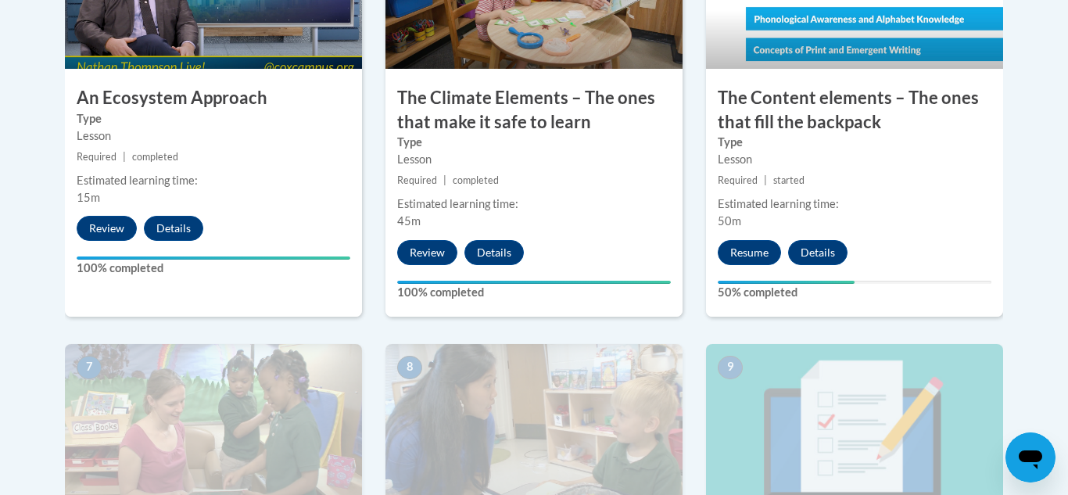
scroll to position [1126, 0]
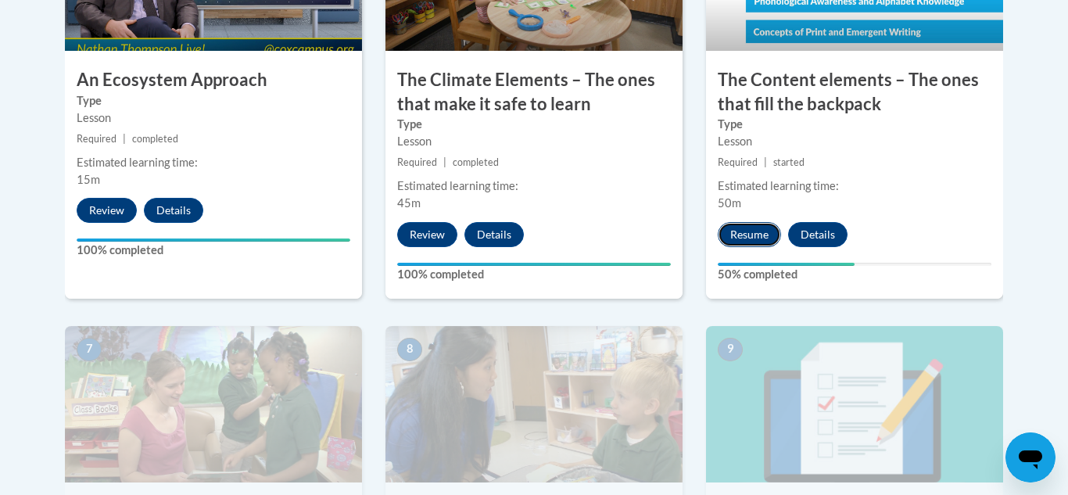
click at [769, 239] on button "Resume" at bounding box center [749, 234] width 63 height 25
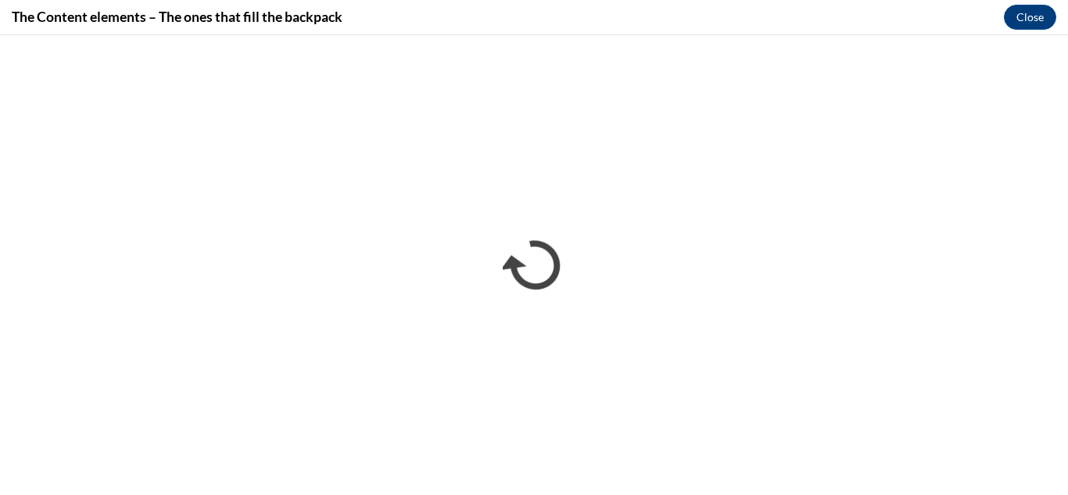
scroll to position [0, 0]
click at [883, 21] on div "The Content elements – The ones that fill the backpack Close" at bounding box center [534, 17] width 1068 height 35
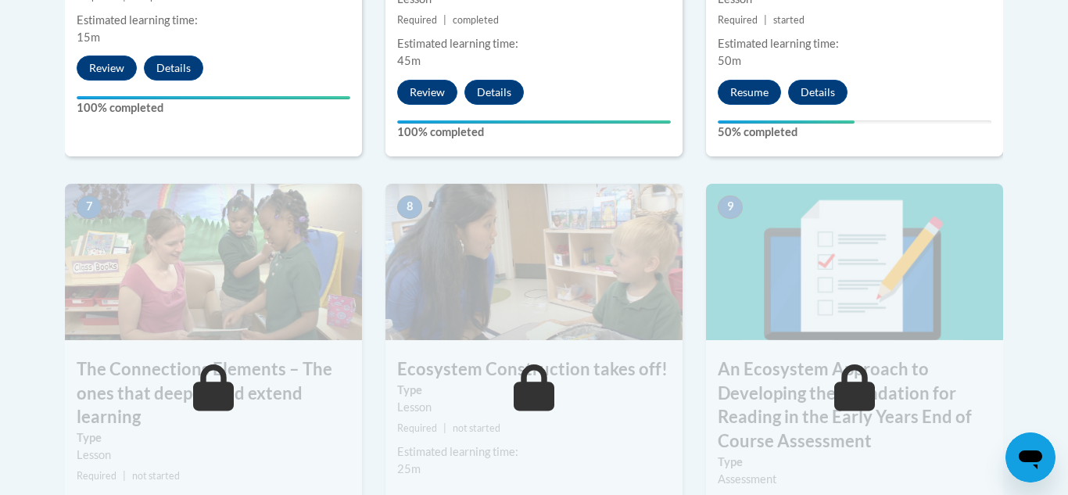
scroll to position [1282, 0]
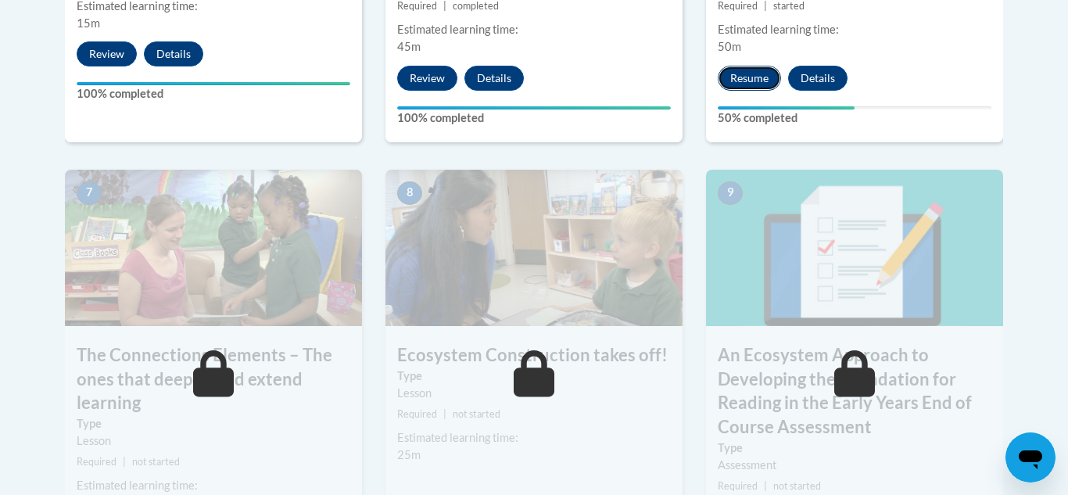
click at [762, 78] on button "Resume" at bounding box center [749, 78] width 63 height 25
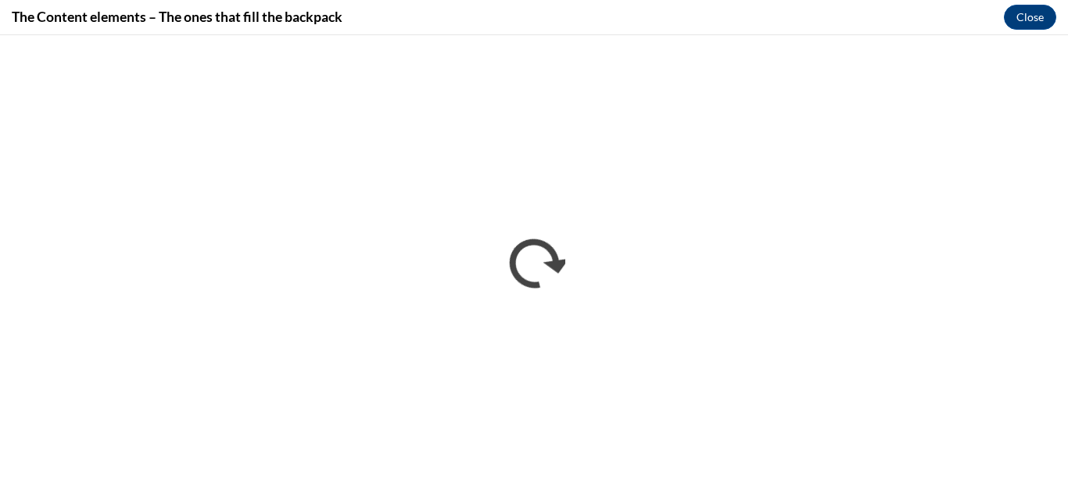
scroll to position [0, 0]
click at [915, 31] on div "The Content elements – The ones that fill the backpack Close" at bounding box center [534, 17] width 1068 height 35
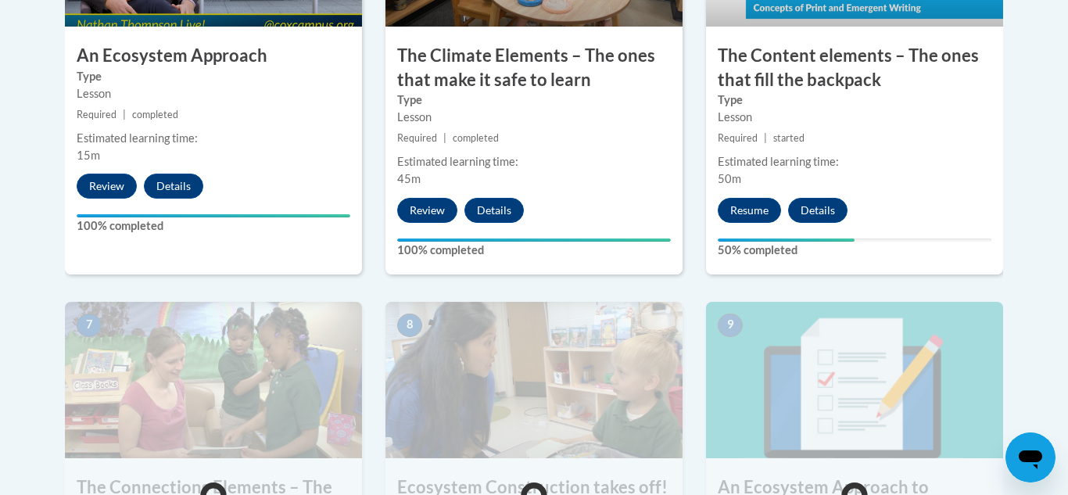
scroll to position [1157, 0]
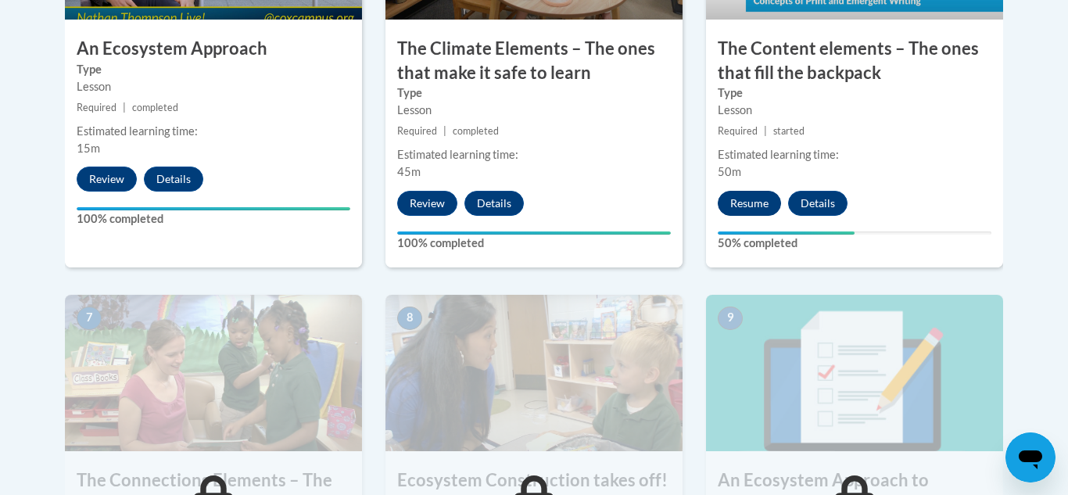
click at [743, 207] on button "Resume" at bounding box center [749, 203] width 63 height 25
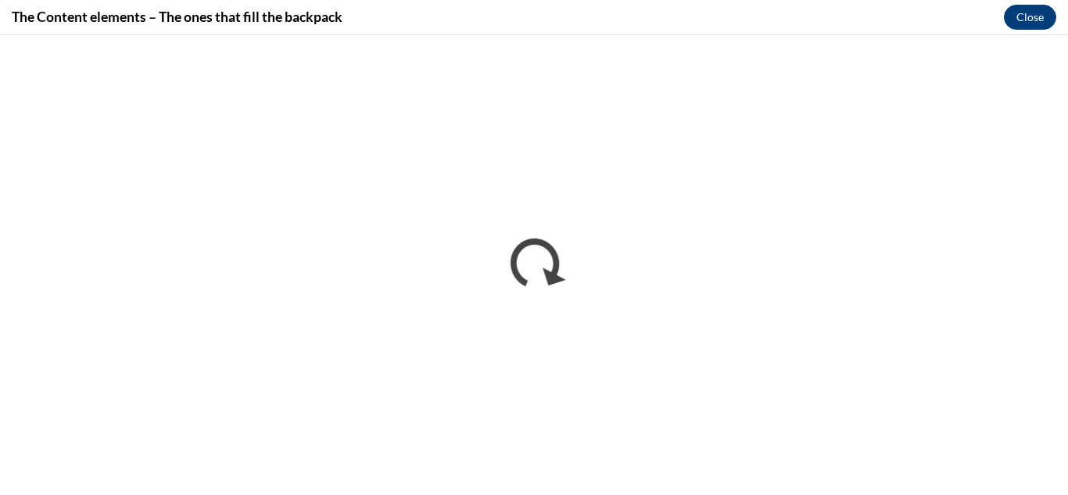
scroll to position [0, 0]
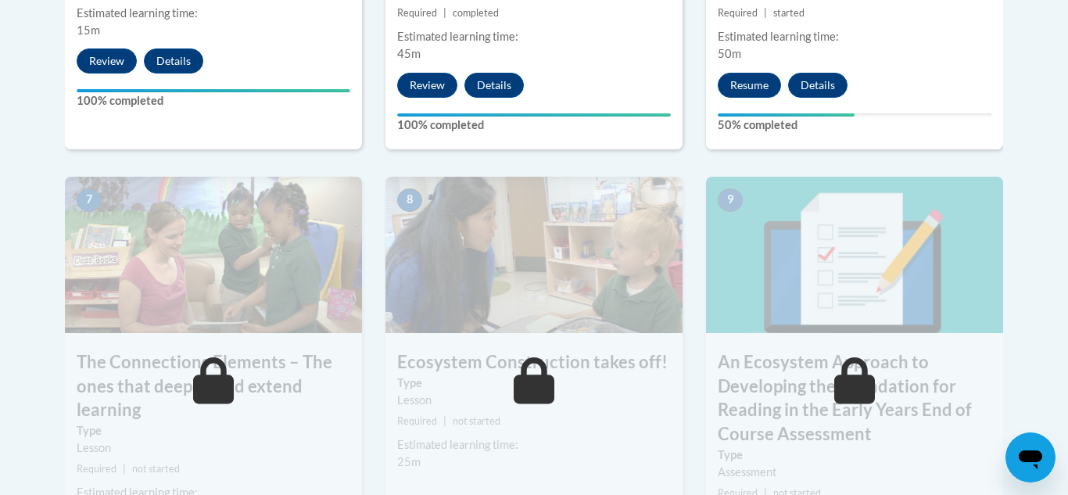
scroll to position [1282, 0]
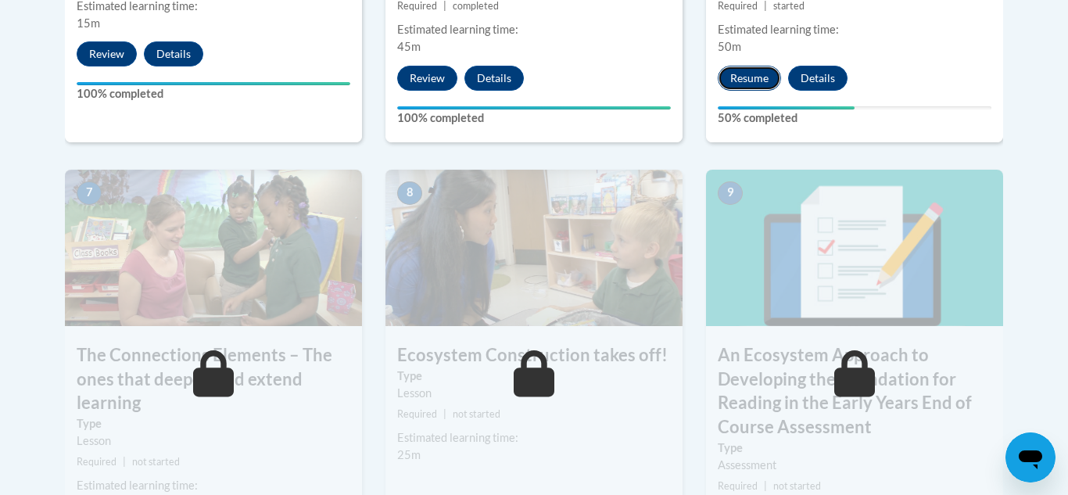
click at [751, 79] on button "Resume" at bounding box center [749, 78] width 63 height 25
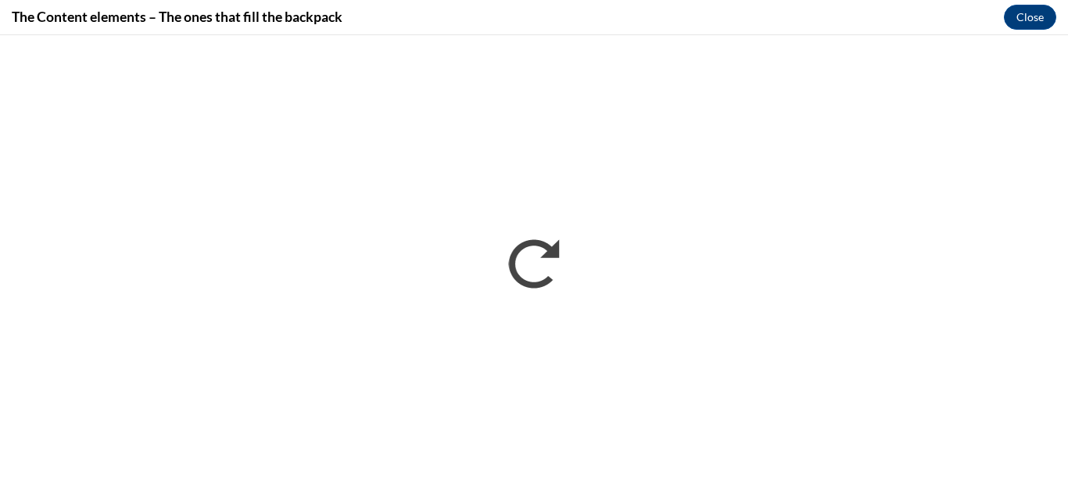
scroll to position [0, 0]
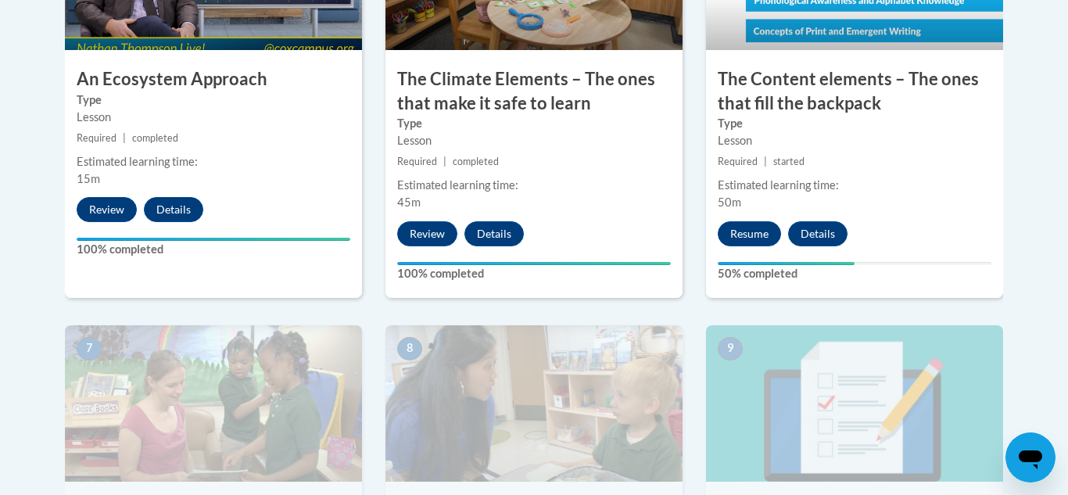
scroll to position [1126, 0]
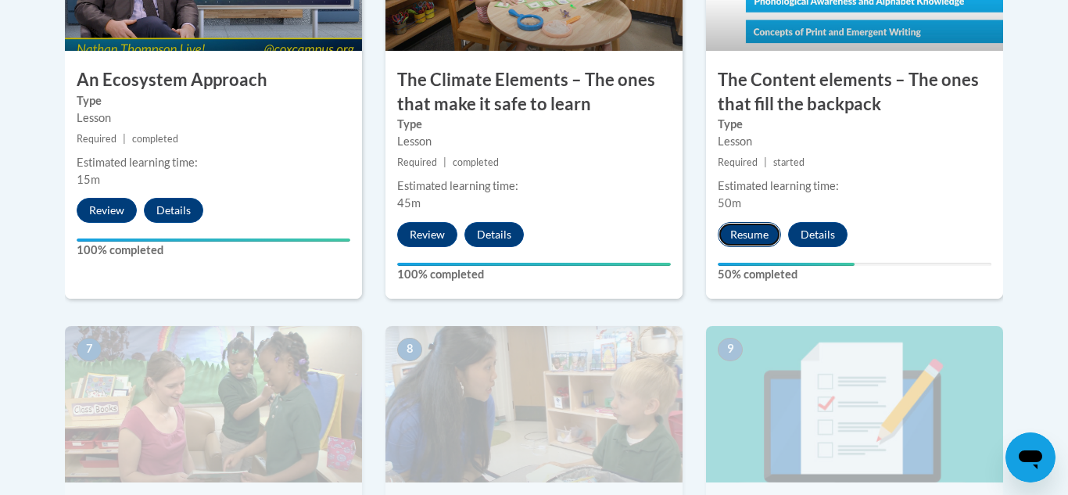
click at [769, 229] on button "Resume" at bounding box center [749, 234] width 63 height 25
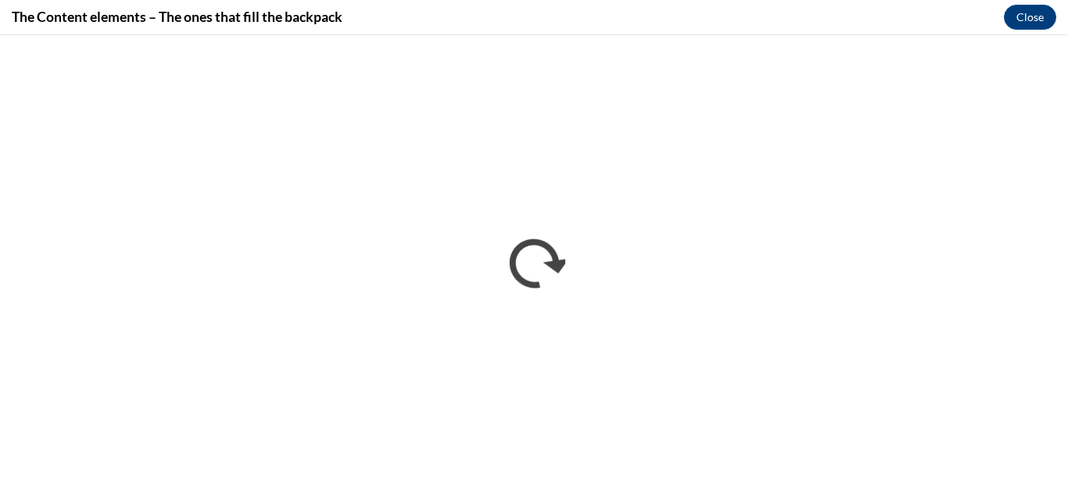
scroll to position [0, 0]
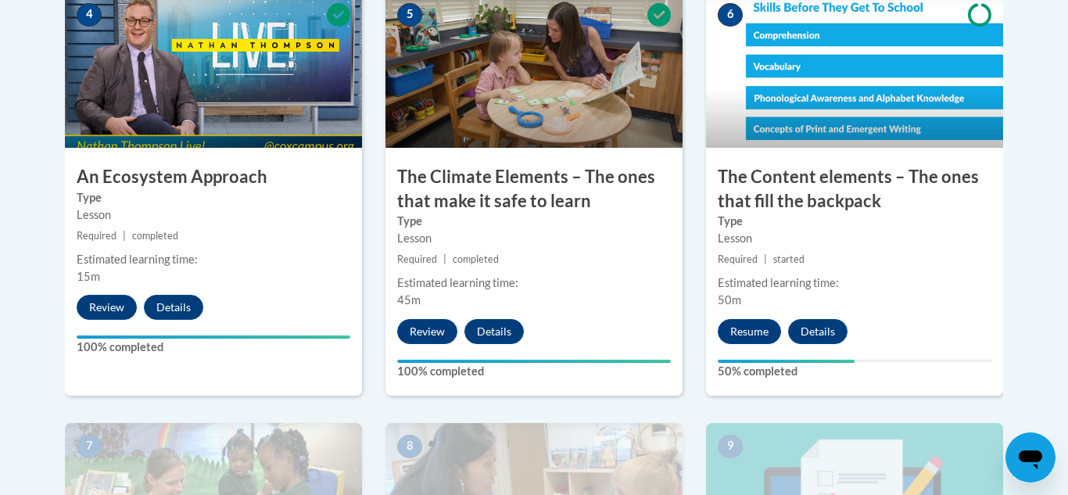
scroll to position [1032, 0]
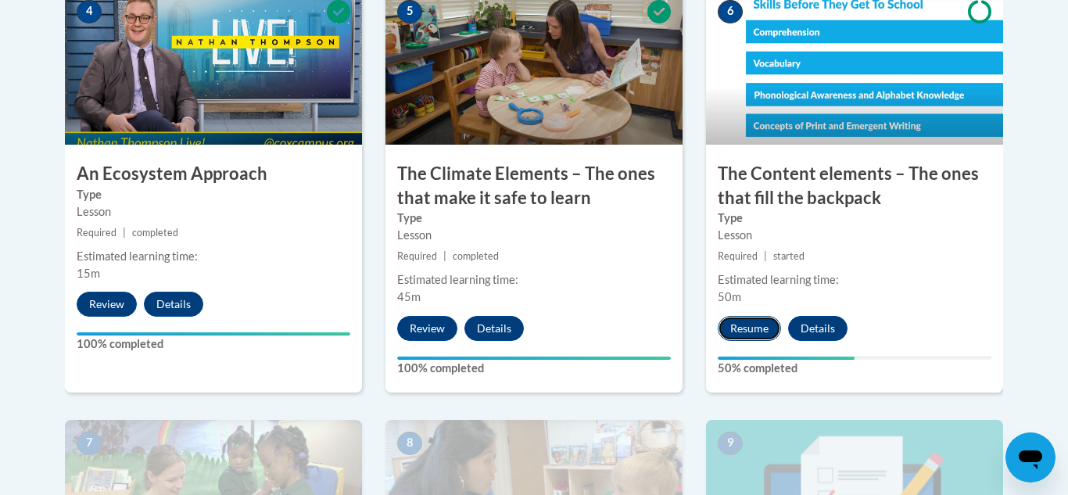
click at [754, 328] on button "Resume" at bounding box center [749, 328] width 63 height 25
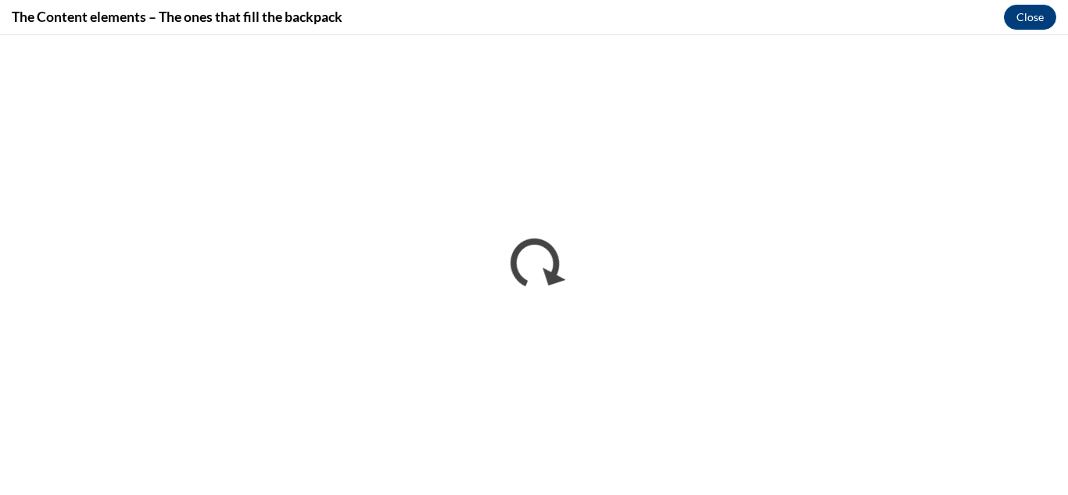
scroll to position [0, 0]
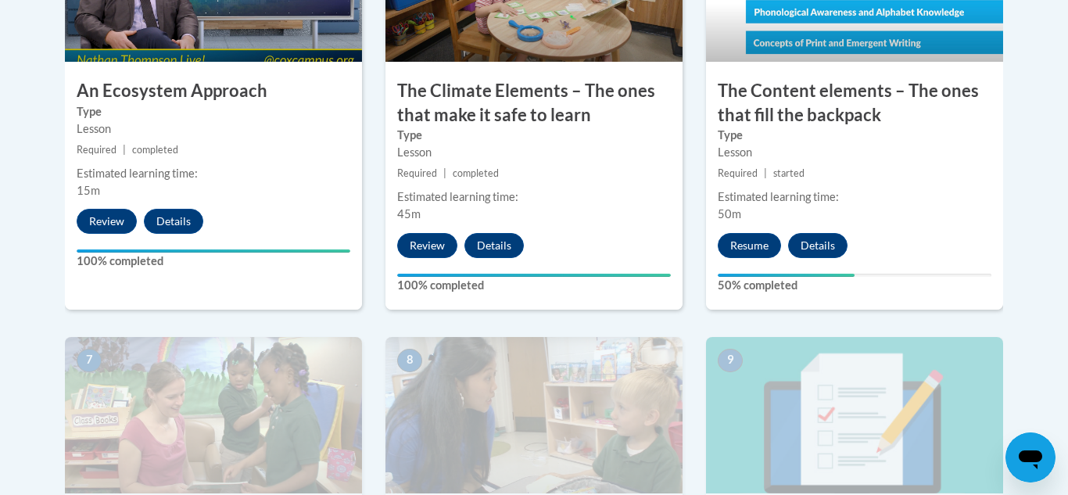
scroll to position [1126, 0]
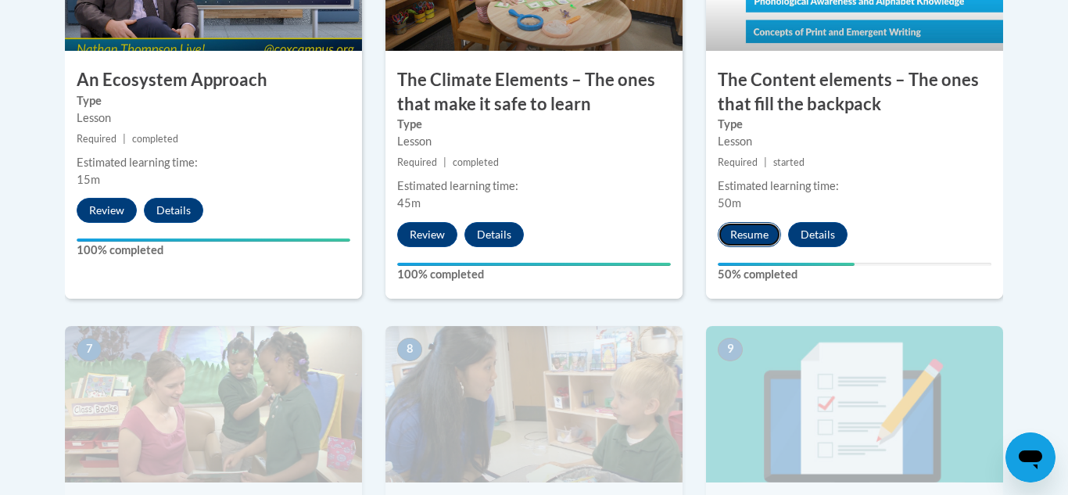
click at [759, 235] on button "Resume" at bounding box center [749, 234] width 63 height 25
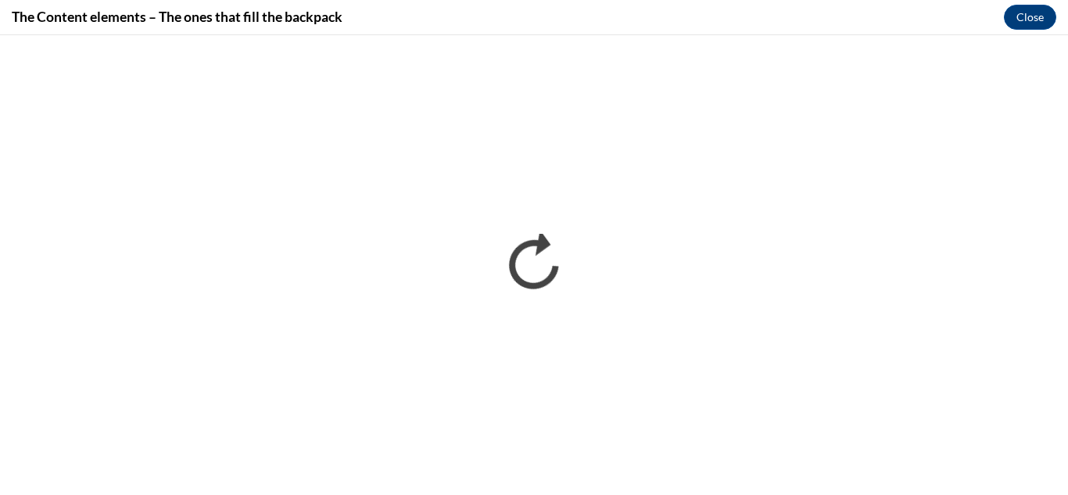
scroll to position [0, 0]
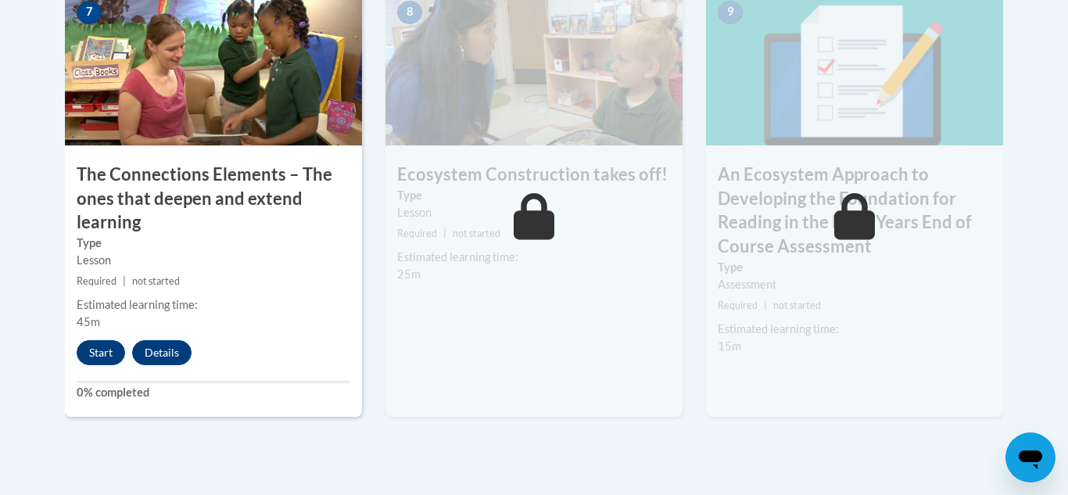
scroll to position [1470, 0]
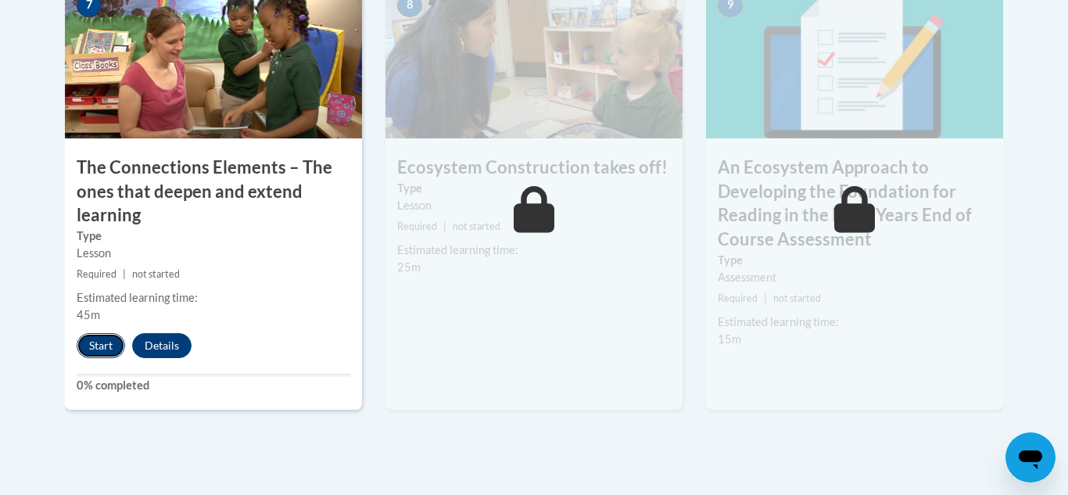
click at [102, 342] on button "Start" at bounding box center [101, 345] width 48 height 25
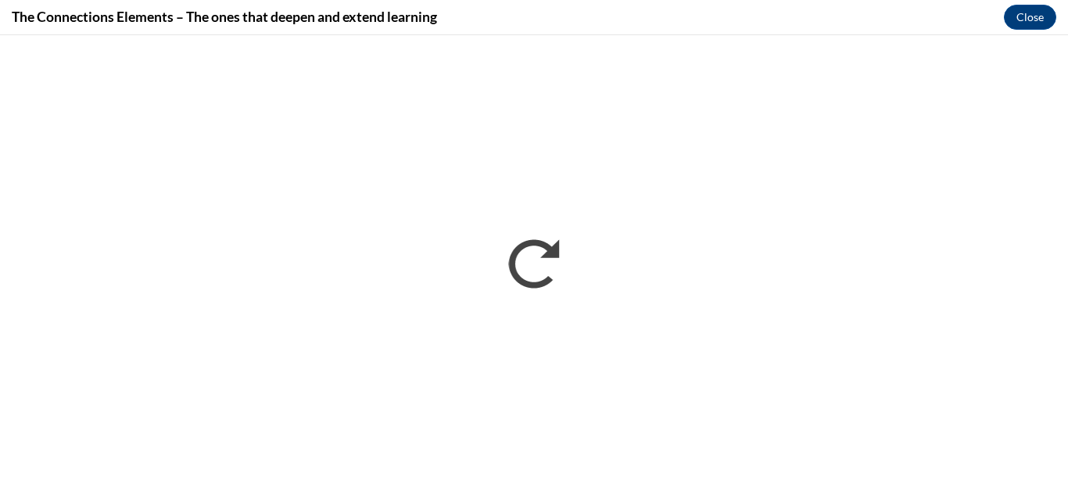
scroll to position [0, 0]
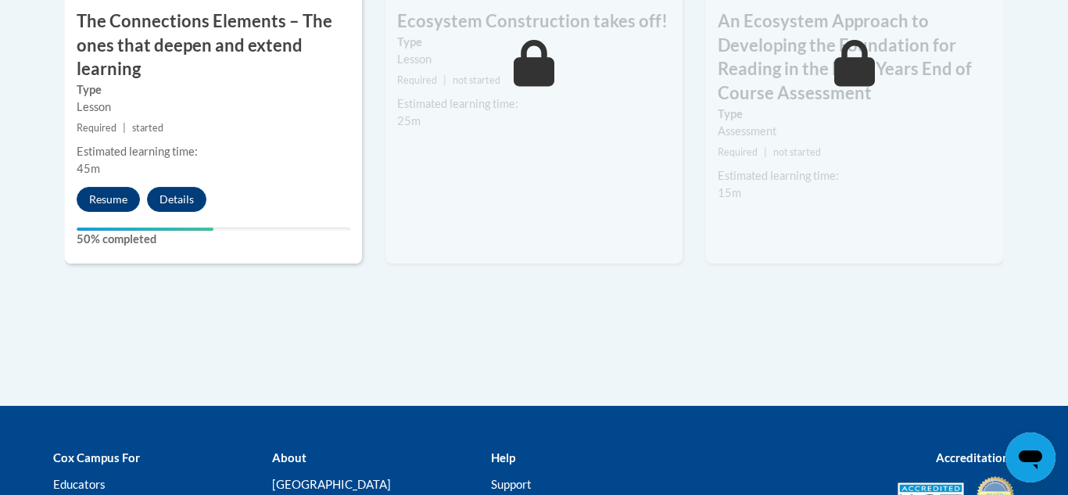
scroll to position [1657, 0]
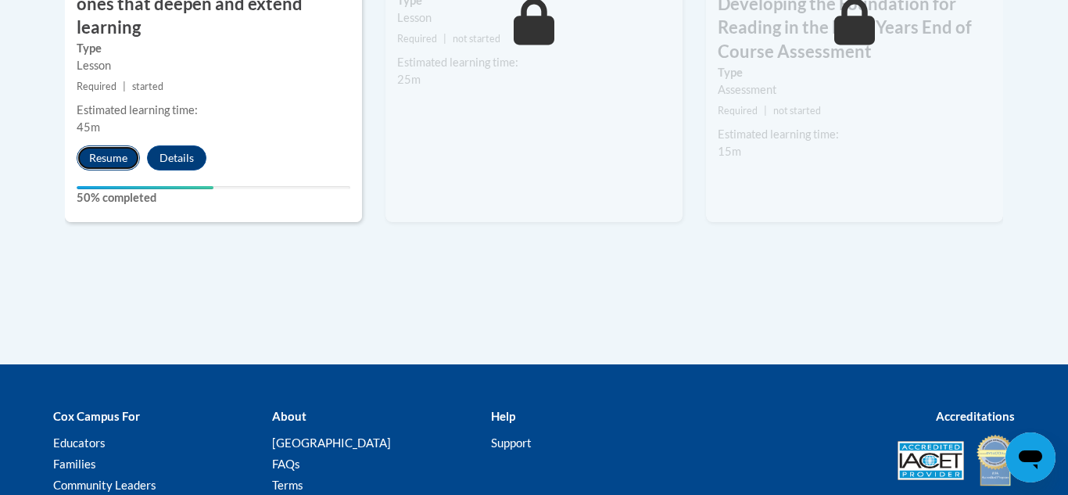
click at [102, 155] on button "Resume" at bounding box center [108, 157] width 63 height 25
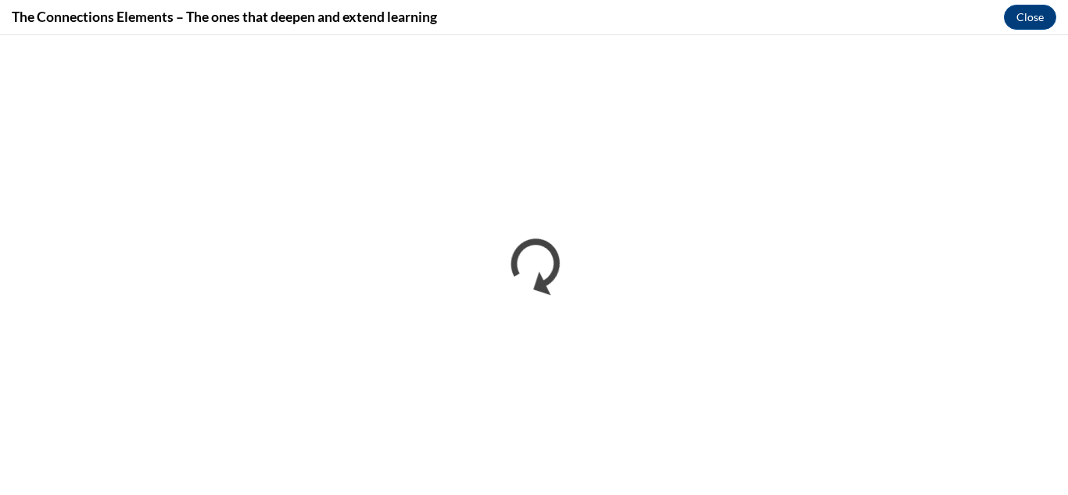
scroll to position [0, 0]
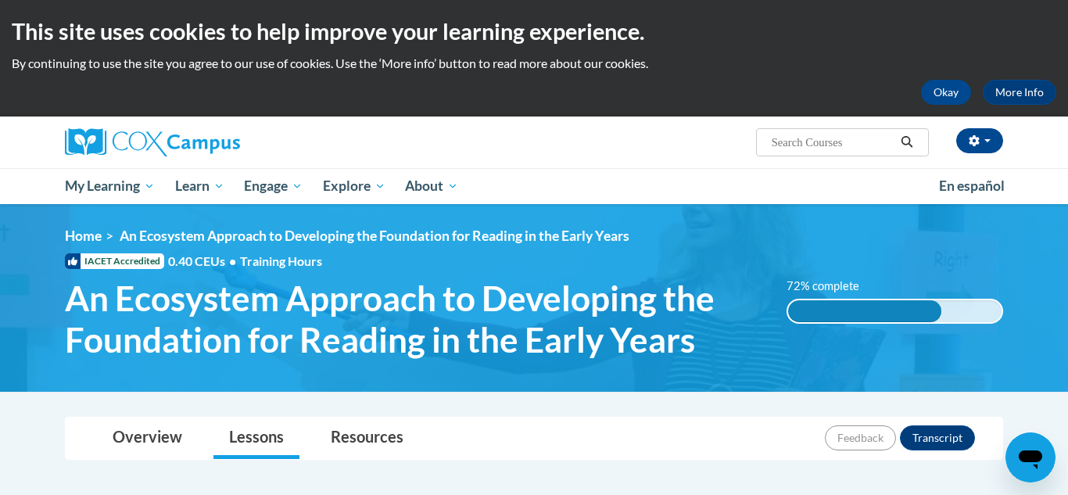
click at [894, 194] on ul "My Learning My Learning My Course Progress Certificates My Action Plans Group D…" at bounding box center [492, 186] width 874 height 36
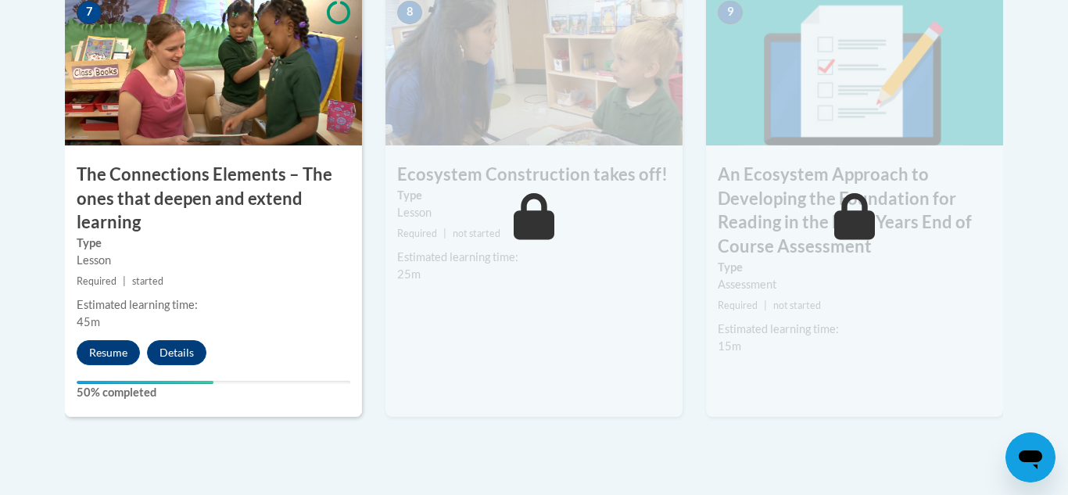
scroll to position [1470, 0]
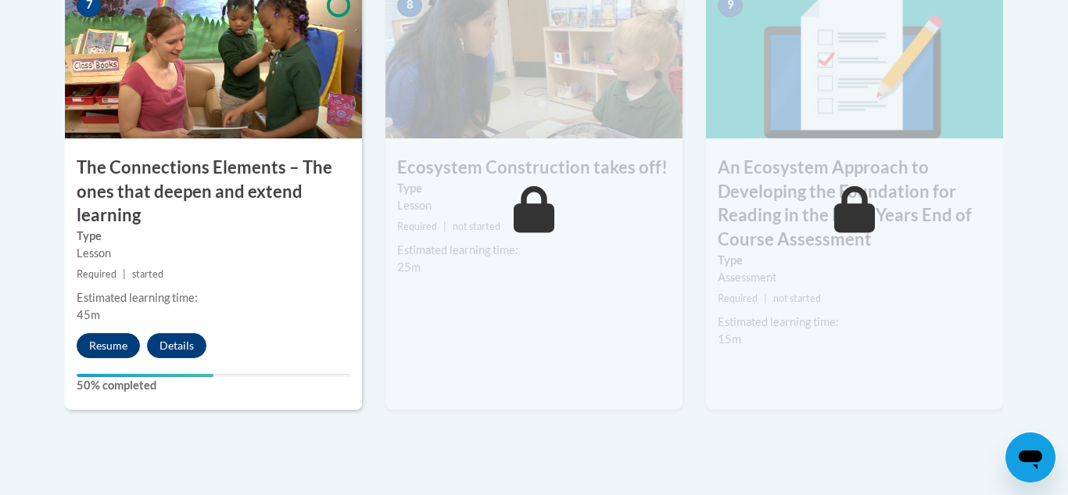
click at [88, 342] on button "Resume" at bounding box center [108, 345] width 63 height 25
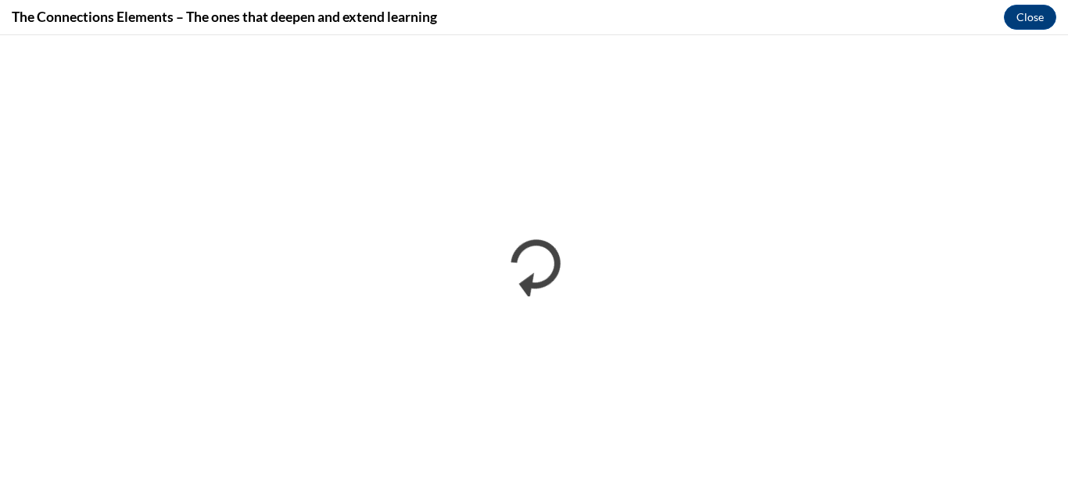
scroll to position [0, 0]
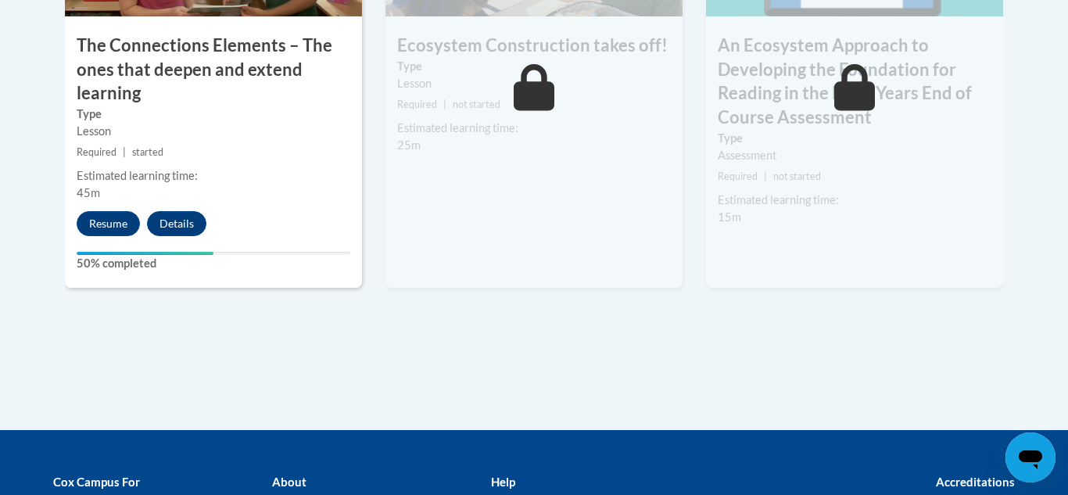
scroll to position [1595, 0]
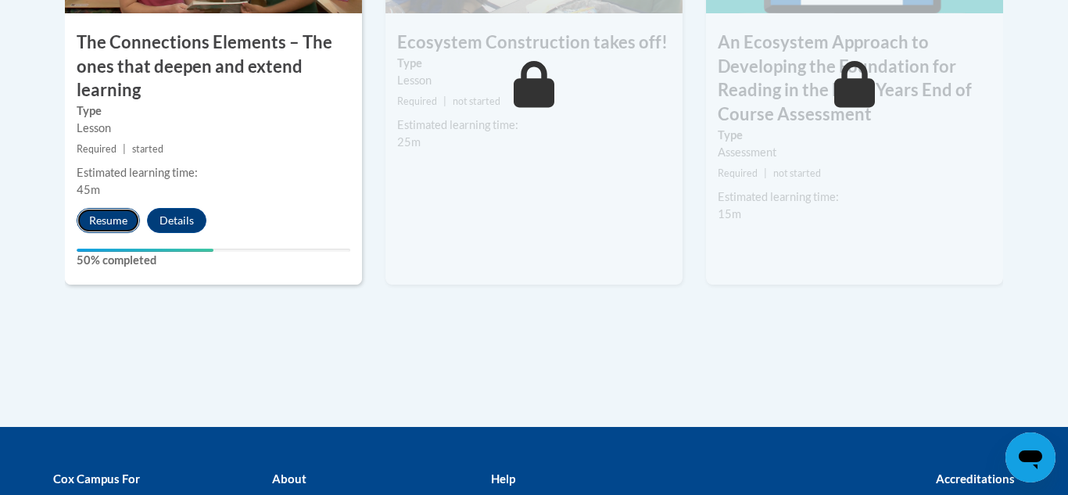
click at [95, 219] on button "Resume" at bounding box center [108, 220] width 63 height 25
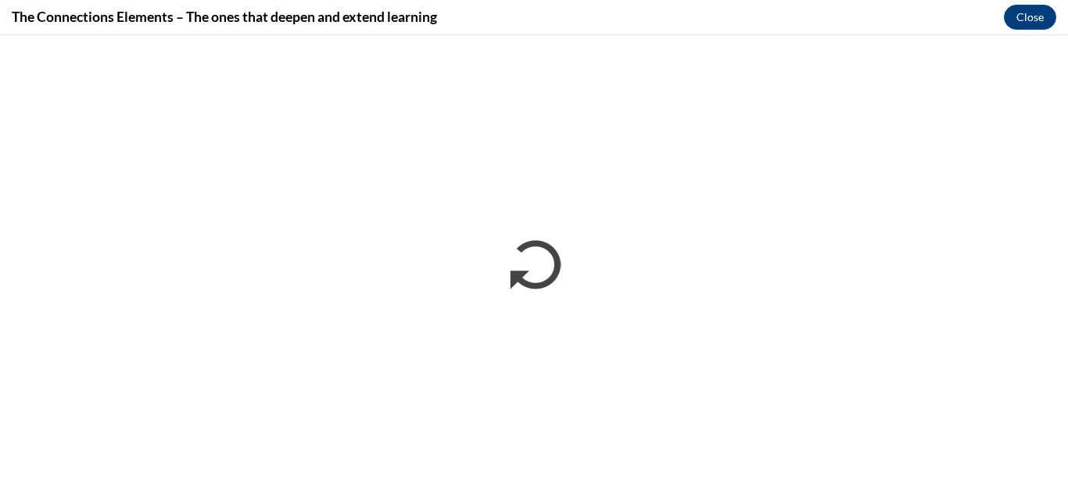
scroll to position [0, 0]
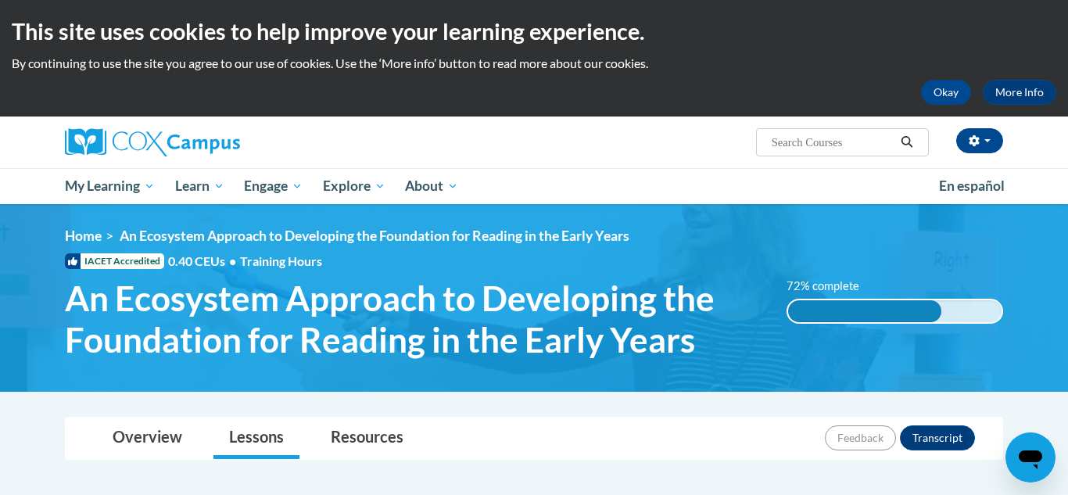
click at [910, 245] on div "<en>Home</en><fr>Accueil</fr><de>Zuhause</de><it>Casa</it><es>Casa</es><pt>Casa…" at bounding box center [533, 298] width 985 height 141
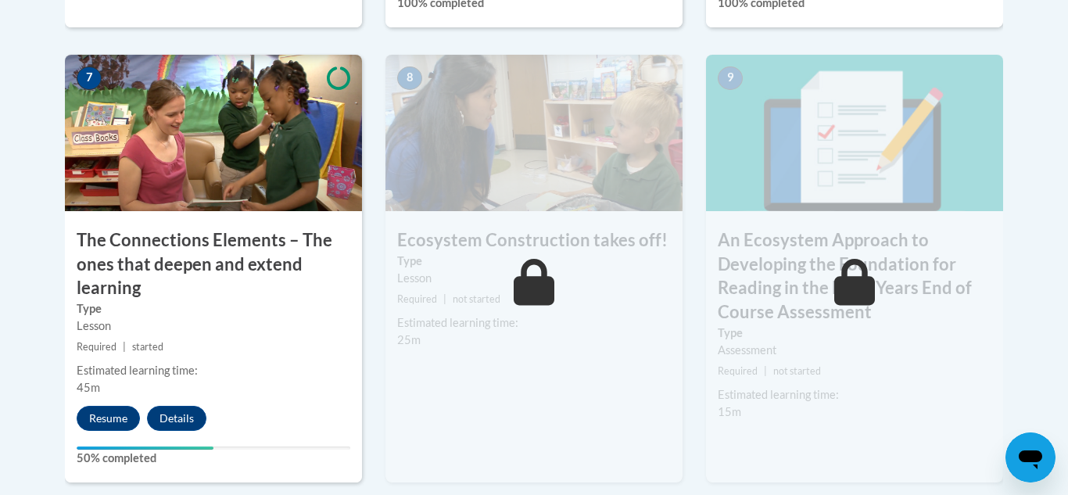
scroll to position [1501, 0]
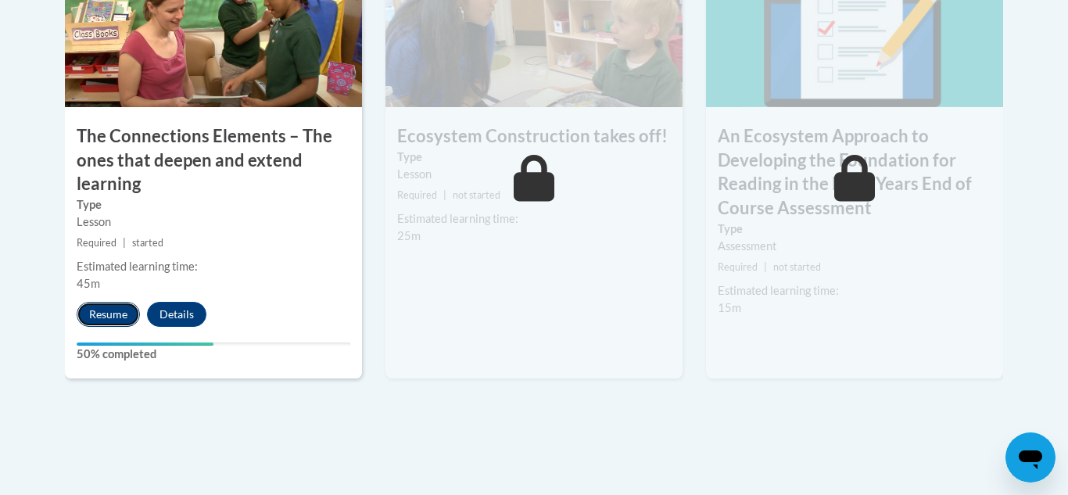
click at [116, 309] on button "Resume" at bounding box center [108, 314] width 63 height 25
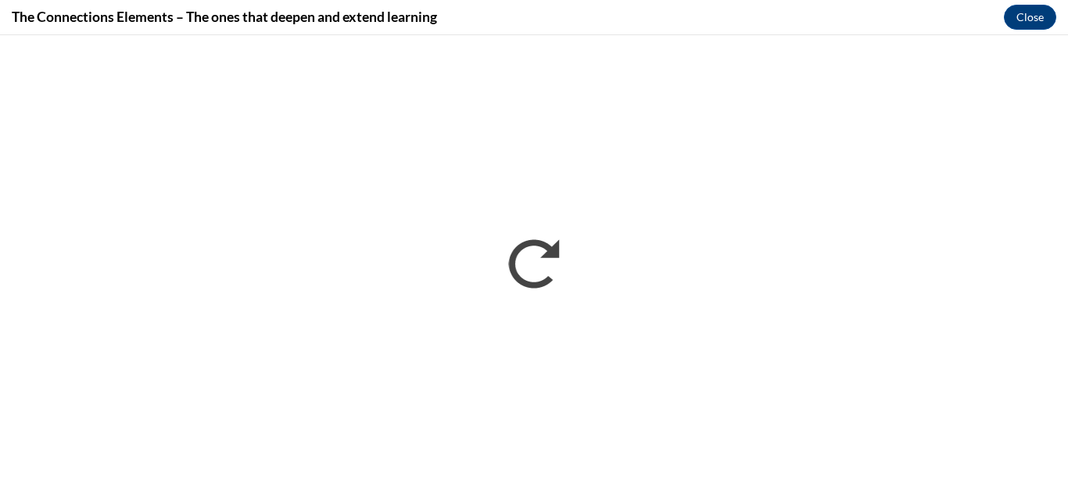
scroll to position [0, 0]
click at [930, 29] on div "The Connections Elements – The ones that deepen and extend learning Close" at bounding box center [534, 17] width 1068 height 35
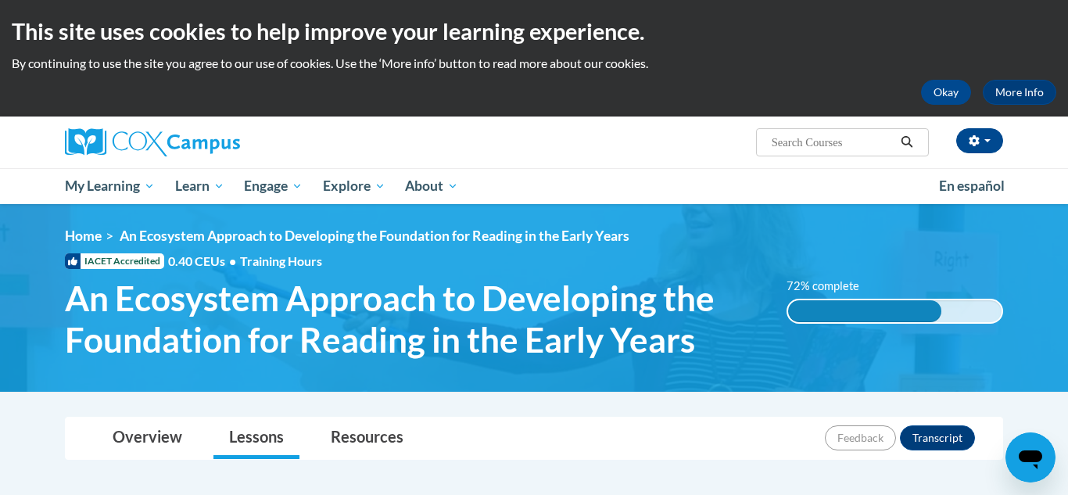
click at [864, 182] on ul "My Learning My Learning My Course Progress Certificates My Action Plans Group D…" at bounding box center [492, 186] width 874 height 36
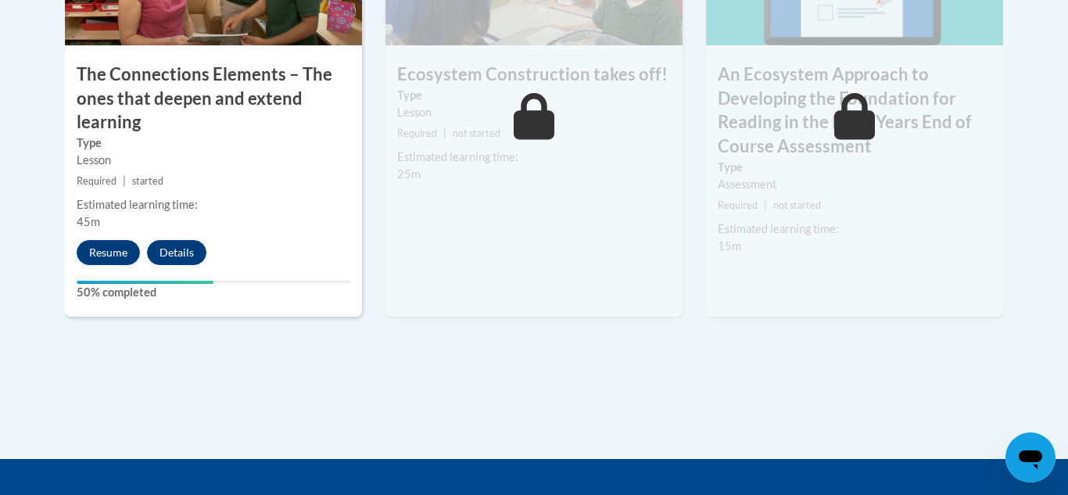
scroll to position [1595, 0]
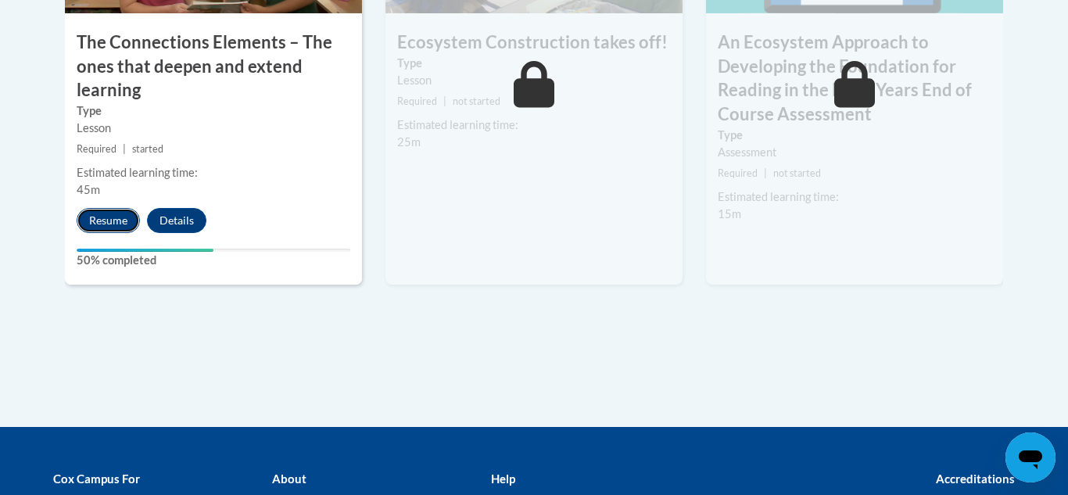
click at [109, 217] on button "Resume" at bounding box center [108, 220] width 63 height 25
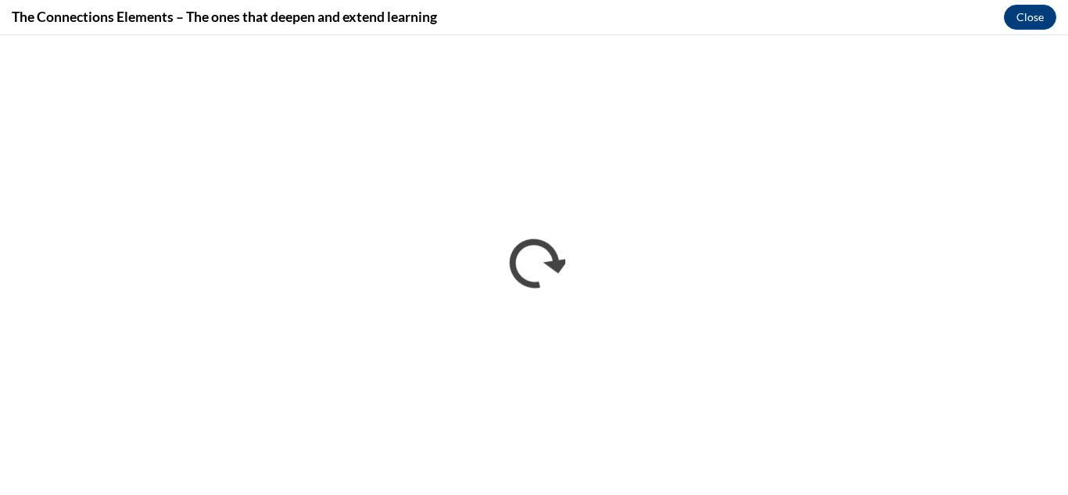
scroll to position [0, 0]
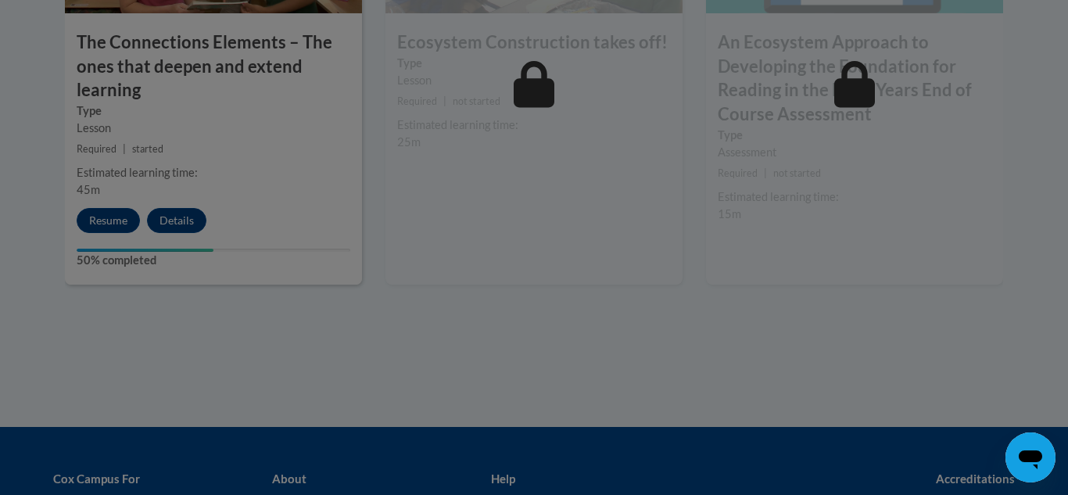
click at [953, 22] on div at bounding box center [534, 247] width 1068 height 495
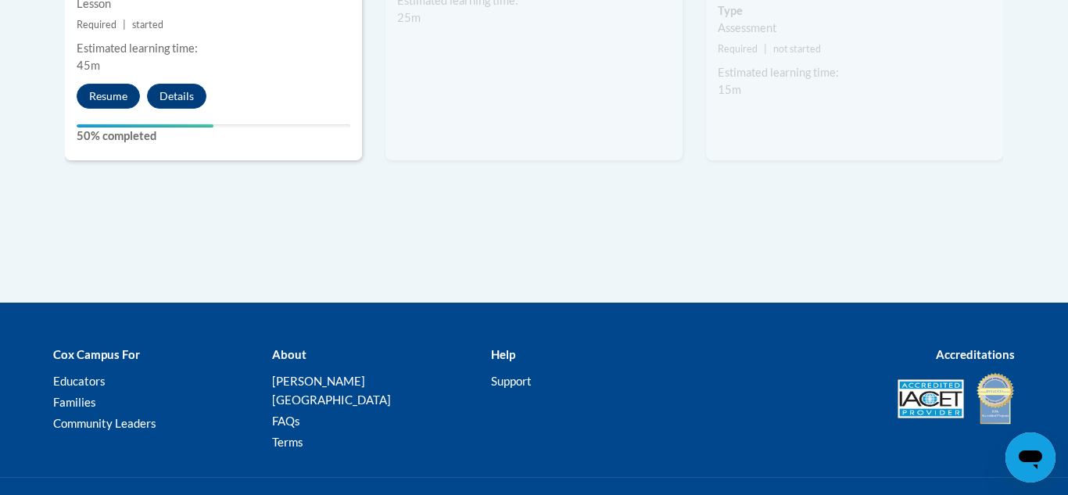
scroll to position [1720, 0]
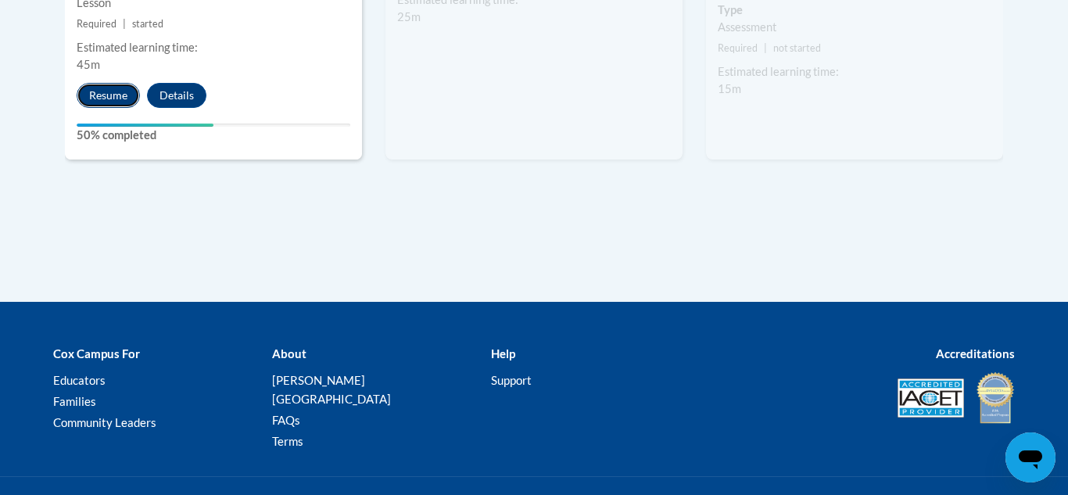
click at [107, 91] on button "Resume" at bounding box center [108, 95] width 63 height 25
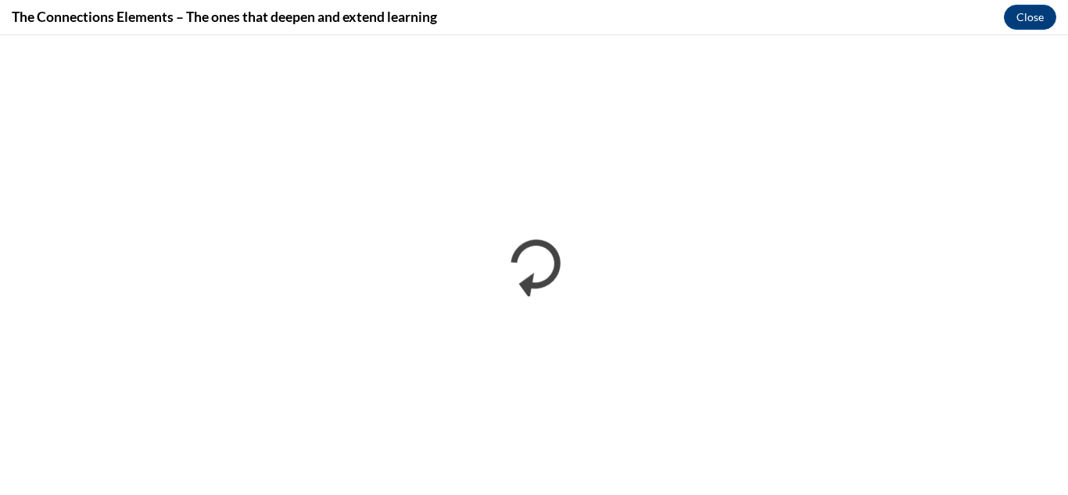
scroll to position [0, 0]
click at [913, 13] on div "The Connections Elements – The ones that deepen and extend learning Close" at bounding box center [534, 17] width 1068 height 35
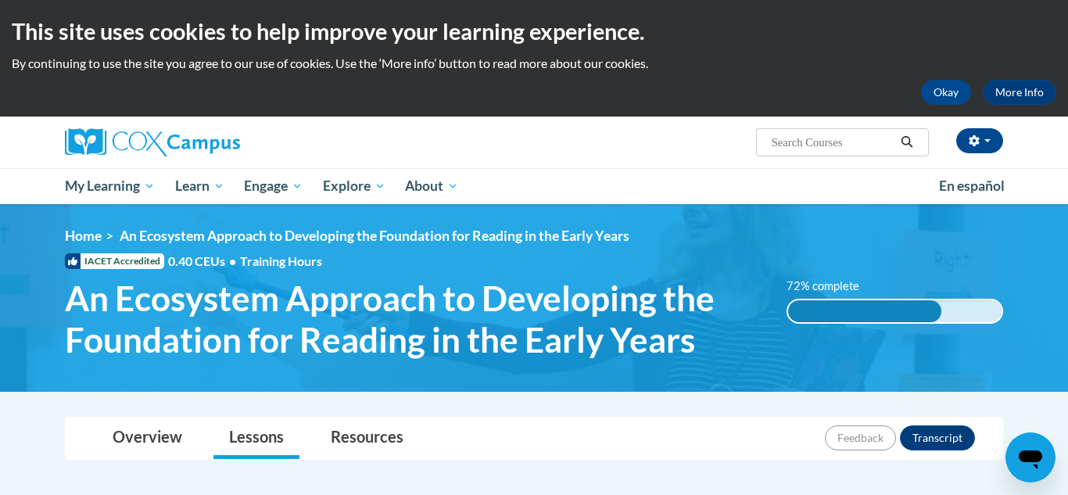
click at [759, 149] on span "Search Search..." at bounding box center [842, 142] width 173 height 28
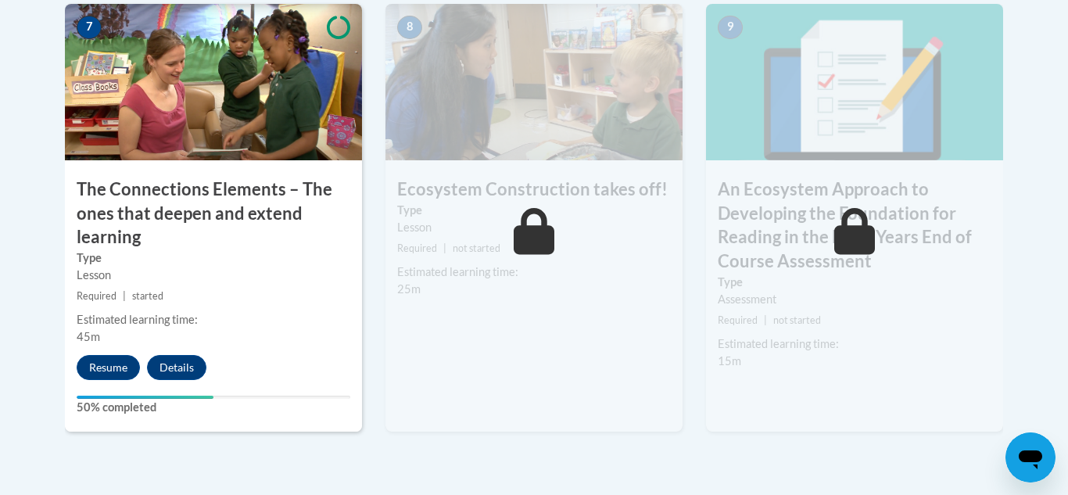
scroll to position [1470, 0]
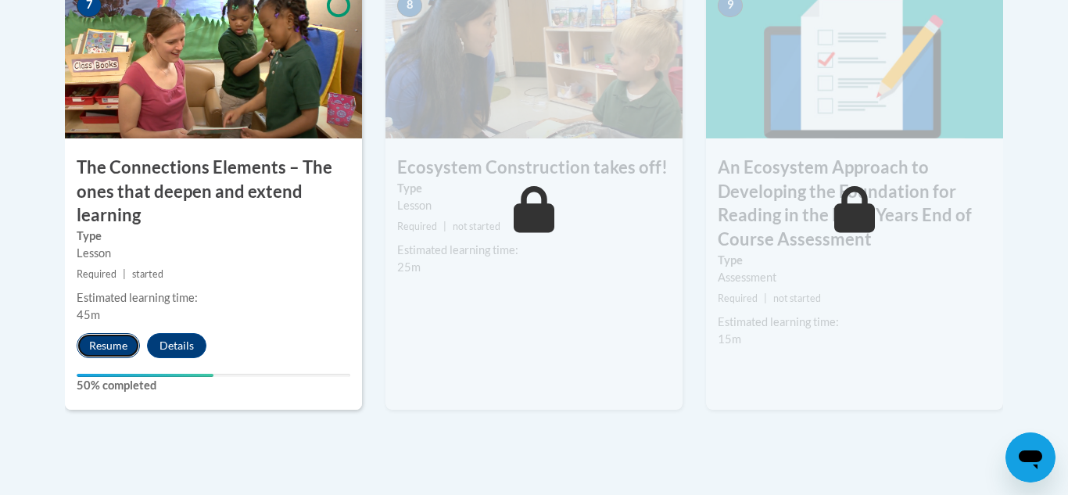
click at [115, 346] on button "Resume" at bounding box center [108, 345] width 63 height 25
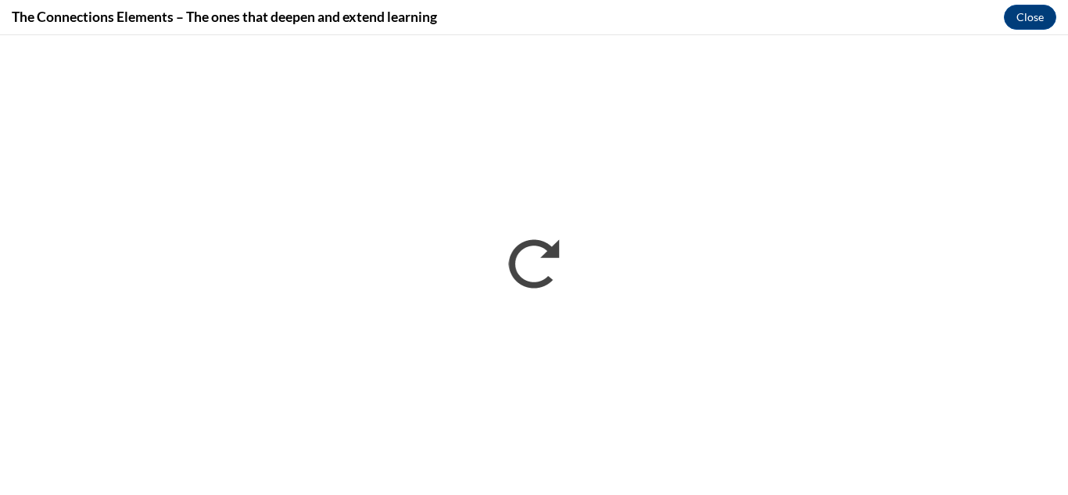
scroll to position [0, 0]
